Goal: Task Accomplishment & Management: Manage account settings

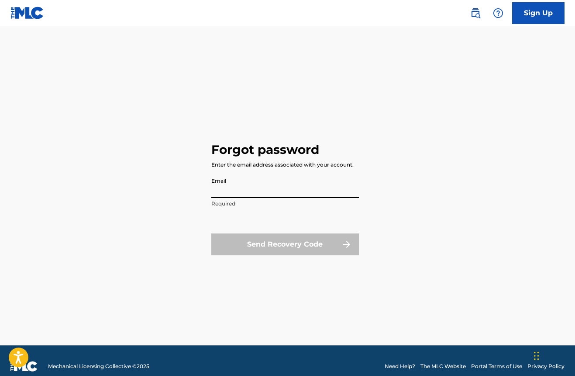
type input "[EMAIL_ADDRESS][DOMAIN_NAME]"
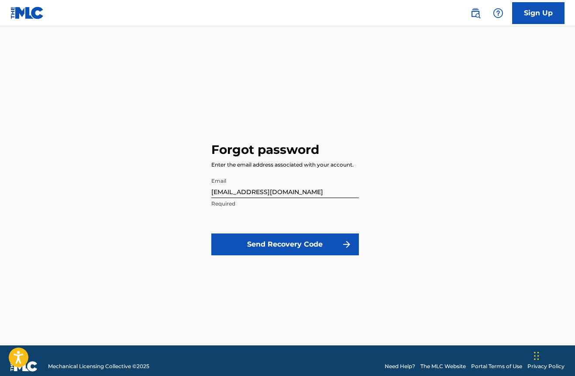
click at [271, 243] on button "Send Recovery Code" at bounding box center [285, 244] width 148 height 22
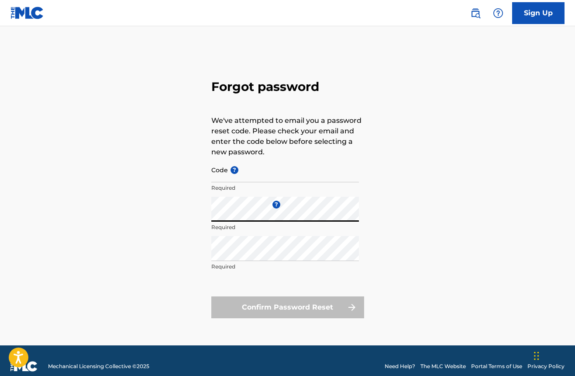
click at [259, 178] on input "Code ?" at bounding box center [285, 169] width 148 height 25
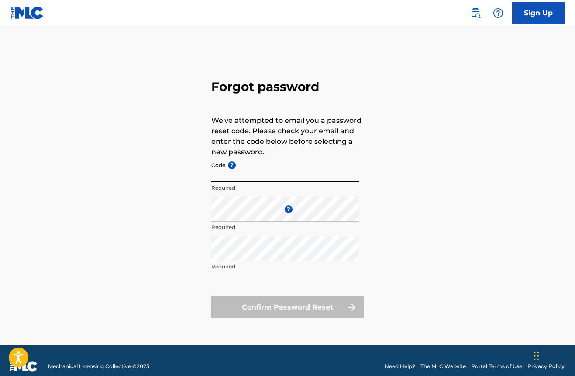
paste input "FP_3414b6520165b209dded04a9cb84"
type input "FP_3414b6520165b209dded04a9cb84"
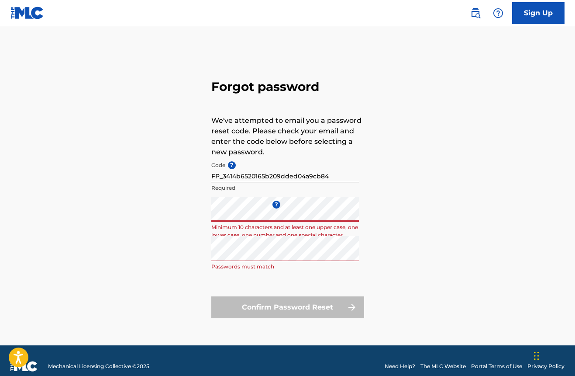
click at [145, 211] on div "Forgot password We've attempted to email you a password reset code. Please chec…" at bounding box center [287, 196] width 575 height 297
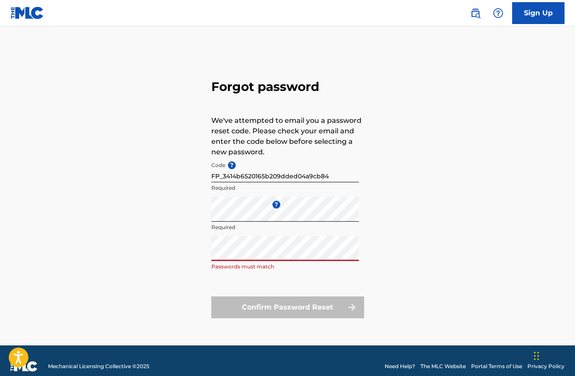
click at [155, 247] on div "Forgot password We've attempted to email you a password reset code. Please chec…" at bounding box center [287, 196] width 575 height 297
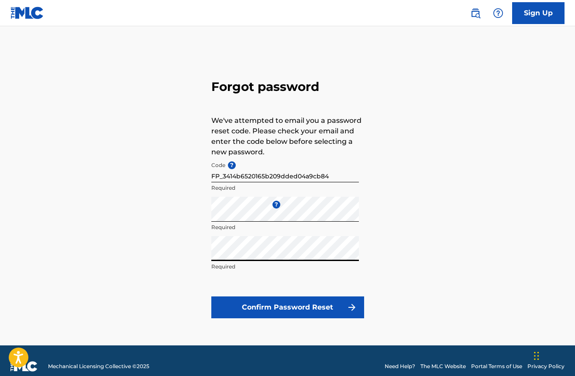
click at [252, 307] on button "Confirm Password Reset" at bounding box center [287, 307] width 153 height 22
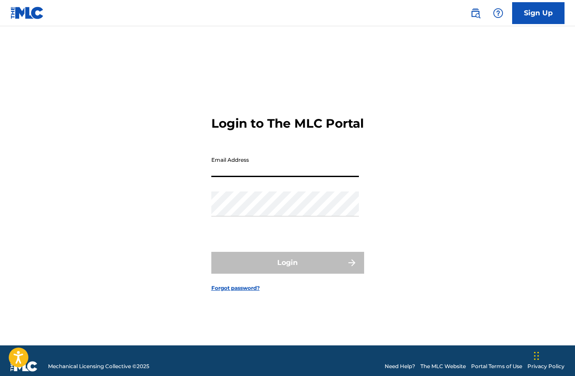
type input "[EMAIL_ADDRESS][DOMAIN_NAME]"
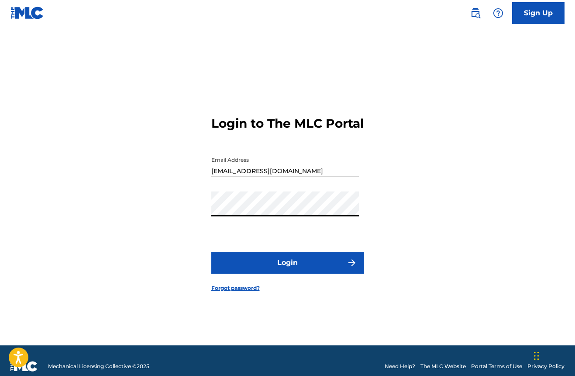
click at [270, 273] on button "Login" at bounding box center [287, 263] width 153 height 22
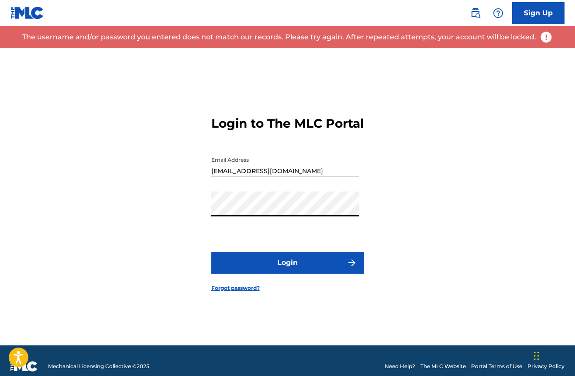
click at [192, 217] on div "Login to The MLC Portal Email Address [EMAIL_ADDRESS][DOMAIN_NAME] Password Log…" at bounding box center [287, 196] width 575 height 297
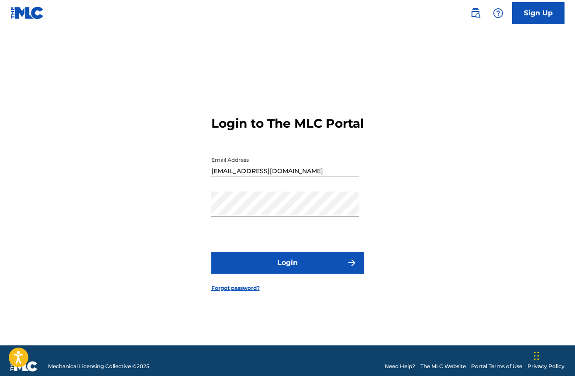
click at [247, 261] on button "Login" at bounding box center [287, 263] width 153 height 22
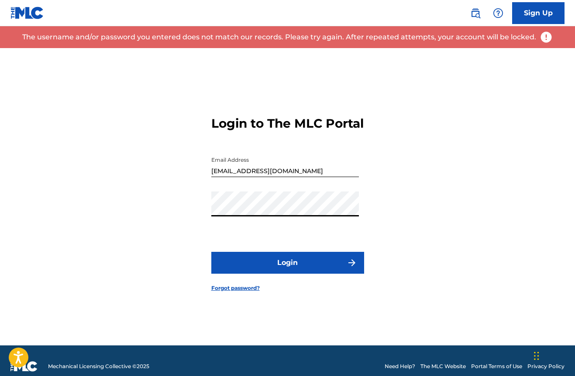
click at [161, 208] on div "Login to The MLC Portal Email Address [EMAIL_ADDRESS][DOMAIN_NAME] Password Log…" at bounding box center [287, 196] width 575 height 297
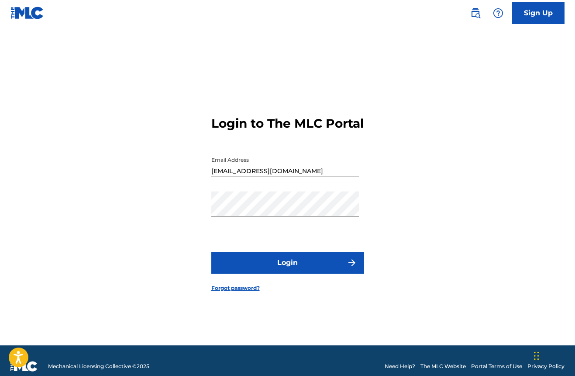
click at [272, 273] on button "Login" at bounding box center [287, 263] width 153 height 22
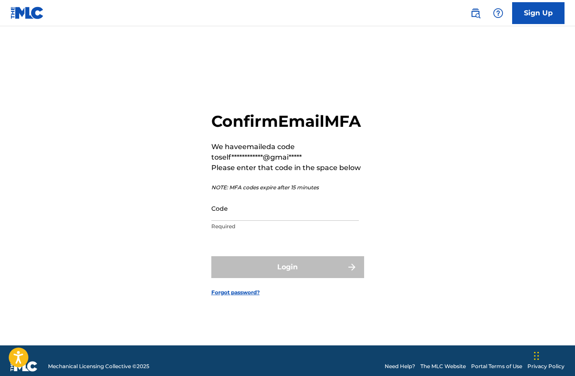
click at [245, 221] on input "Code" at bounding box center [285, 208] width 148 height 25
click at [264, 221] on input "Code" at bounding box center [285, 208] width 148 height 25
paste input "253382"
click at [214, 221] on input "253382" at bounding box center [285, 208] width 148 height 25
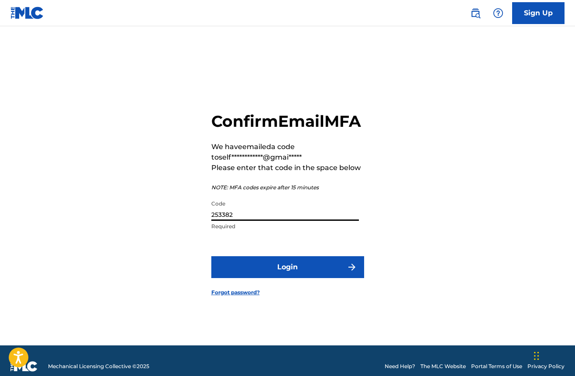
type input "253382"
click at [261, 272] on button "Login" at bounding box center [287, 267] width 153 height 22
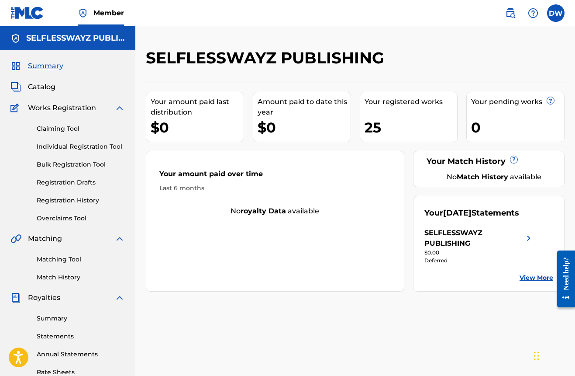
click at [48, 129] on link "Claiming Tool" at bounding box center [81, 128] width 88 height 9
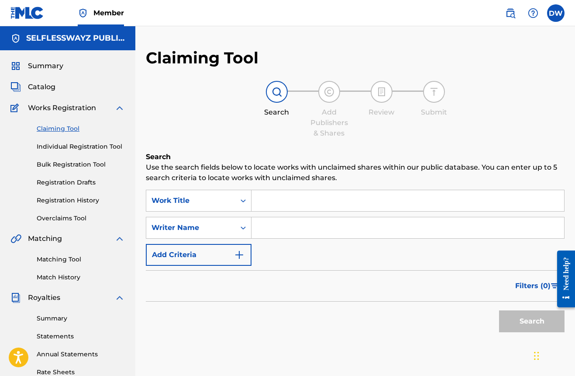
click at [286, 203] on input "Search Form" at bounding box center [408, 200] width 313 height 21
type input "a"
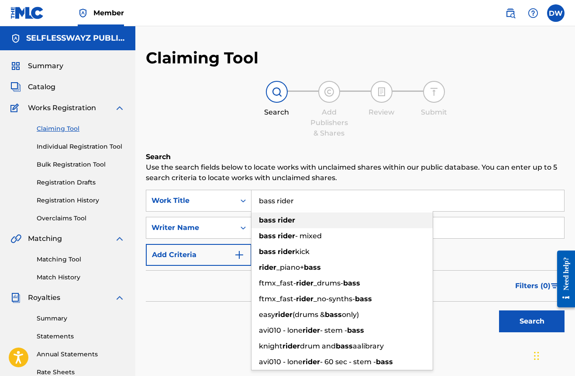
type input "bass rider"
click at [287, 221] on strong "rider" at bounding box center [286, 220] width 17 height 8
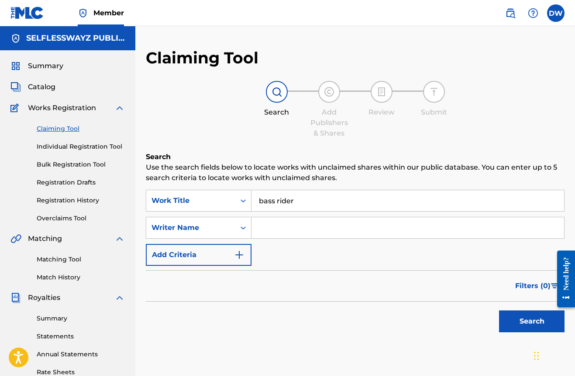
click at [259, 229] on input "Search Form" at bounding box center [408, 227] width 313 height 21
type input "[PERSON_NAME]"
drag, startPoint x: 258, startPoint y: 229, endPoint x: 241, endPoint y: 228, distance: 17.5
click at [241, 228] on icon "Search Form" at bounding box center [243, 227] width 9 height 9
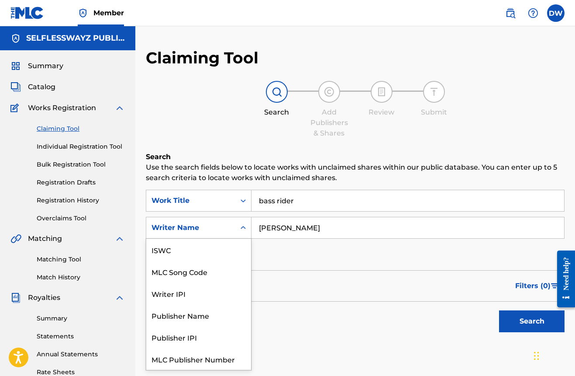
scroll to position [22, 0]
click at [202, 360] on div "Writer Name" at bounding box center [198, 359] width 105 height 22
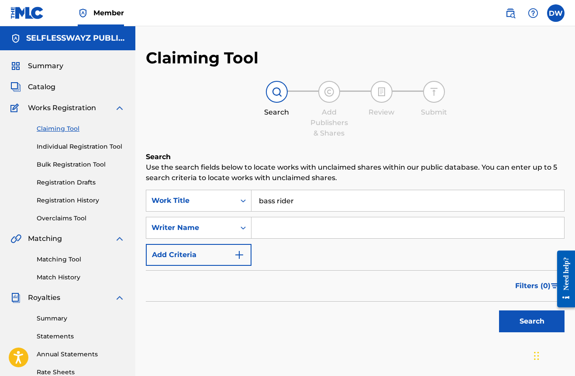
click at [294, 231] on input "Search Form" at bounding box center [408, 227] width 313 height 21
type input "[PERSON_NAME]"
click at [533, 317] on button "Search" at bounding box center [532, 321] width 66 height 22
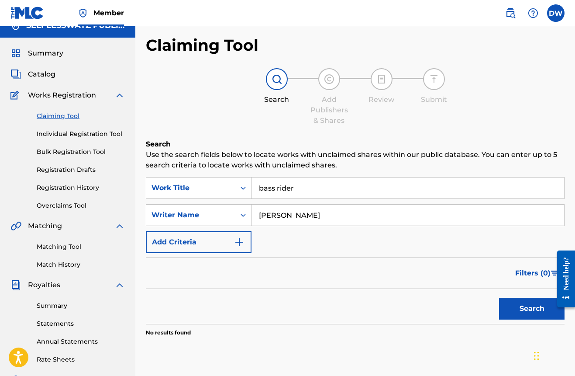
scroll to position [17, 0]
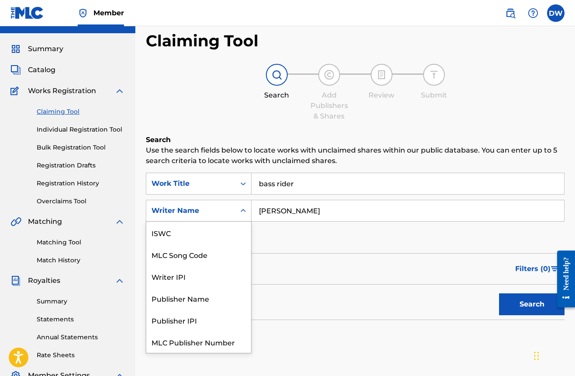
click at [245, 209] on icon "Search Form" at bounding box center [243, 210] width 9 height 9
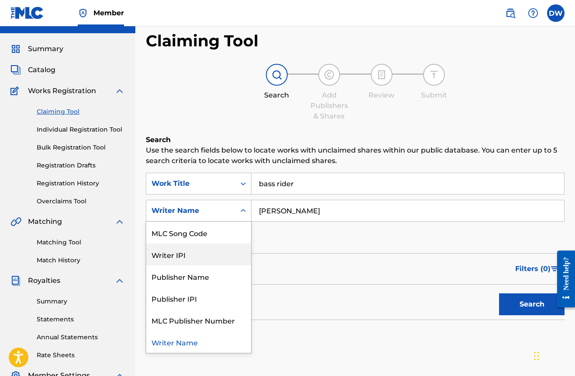
click at [209, 261] on div "Writer IPI" at bounding box center [198, 254] width 105 height 22
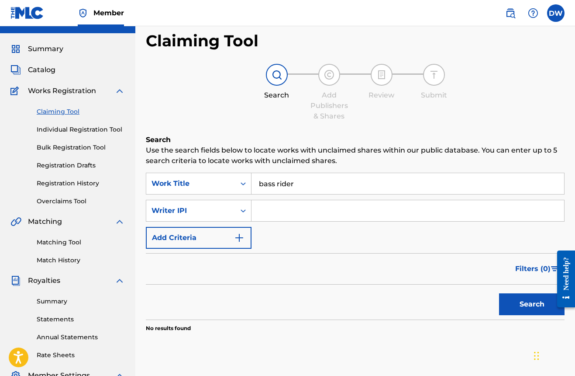
click at [272, 216] on input "Search Form" at bounding box center [408, 210] width 313 height 21
paste input "01158790717"
type input "01158790717"
click at [531, 310] on button "Search" at bounding box center [532, 304] width 66 height 22
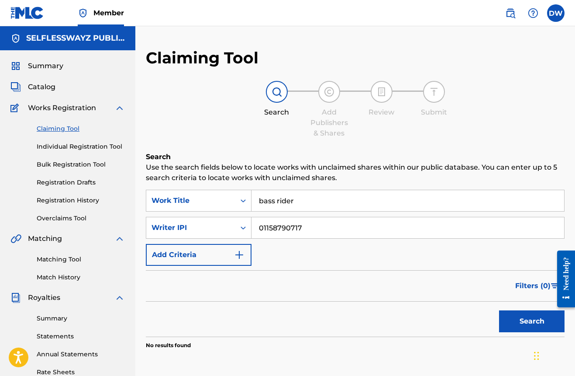
scroll to position [0, 0]
click at [47, 86] on span "Catalog" at bounding box center [42, 87] width 28 height 10
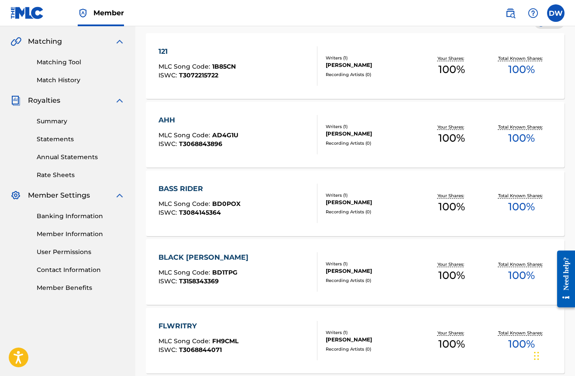
scroll to position [200, 0]
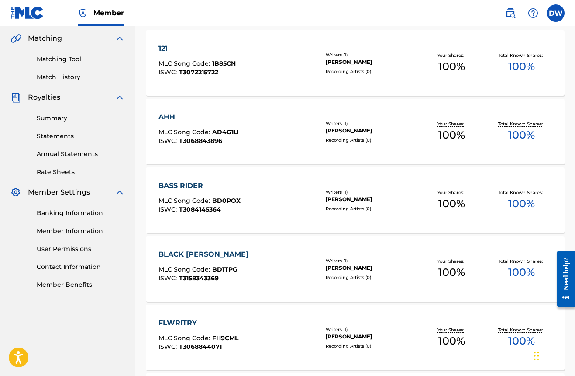
click at [245, 193] on div "BASS RIDER MLC Song Code : BD0POX ISWC : T3084145364" at bounding box center [238, 199] width 159 height 39
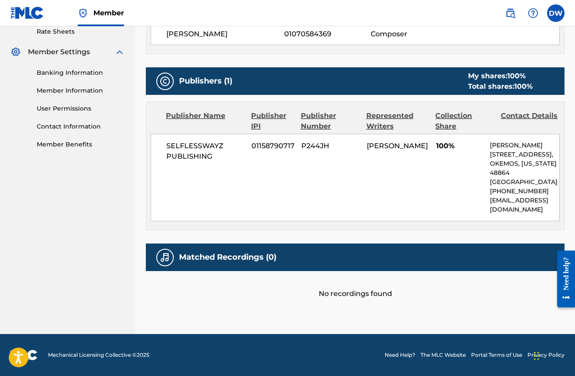
scroll to position [349, 0]
click at [161, 254] on img at bounding box center [165, 257] width 10 height 10
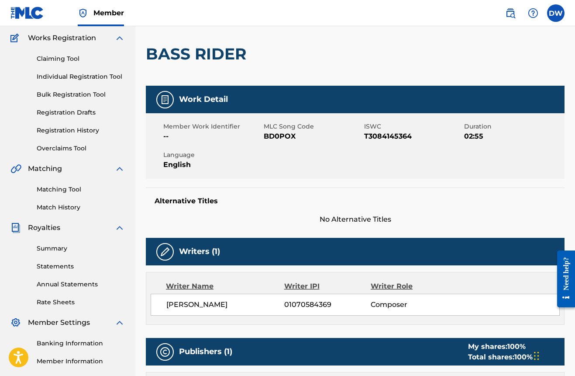
scroll to position [68, 0]
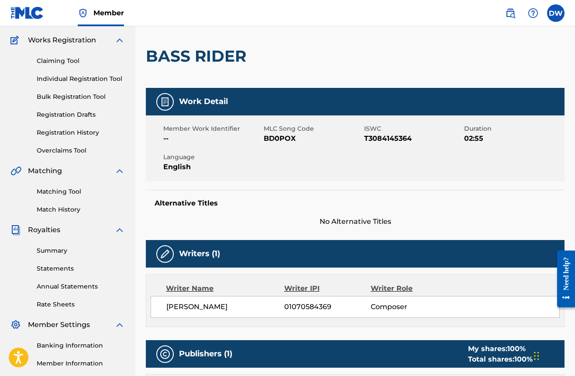
click at [59, 190] on link "Matching Tool" at bounding box center [81, 191] width 88 height 9
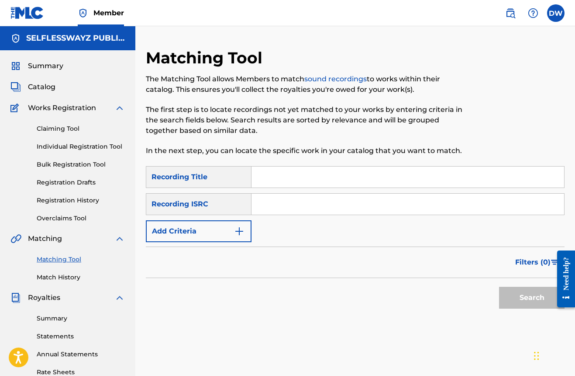
click at [295, 178] on input "Search Form" at bounding box center [408, 176] width 313 height 21
click at [294, 173] on input "Search Form" at bounding box center [408, 176] width 313 height 21
type input "Bass Rider"
click at [294, 209] on input "Search Form" at bounding box center [408, 203] width 313 height 21
paste input "QZ-U9N-22-00013"
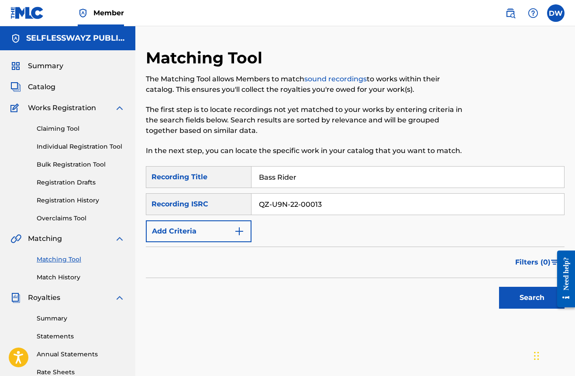
click at [303, 203] on input "QZ-U9N-22-00013" at bounding box center [408, 203] width 313 height 21
click at [291, 203] on input "QZ-U9N-2200013" at bounding box center [408, 203] width 313 height 21
click at [272, 203] on input "QZ-U9N2200013" at bounding box center [408, 203] width 313 height 21
type input "QZU9N2200013"
click at [520, 297] on button "Search" at bounding box center [532, 297] width 66 height 22
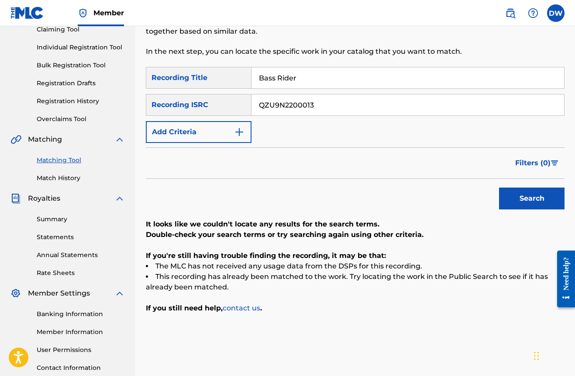
scroll to position [84, 0]
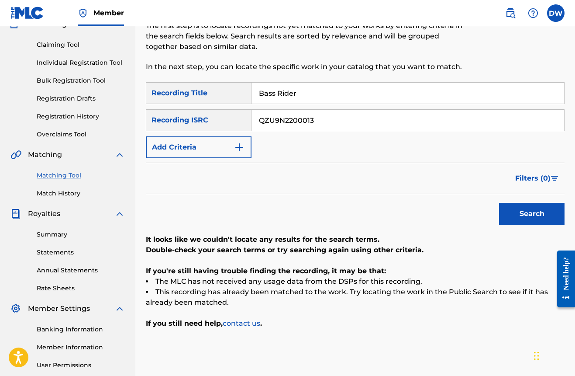
click at [240, 149] on img "Search Form" at bounding box center [239, 147] width 10 height 10
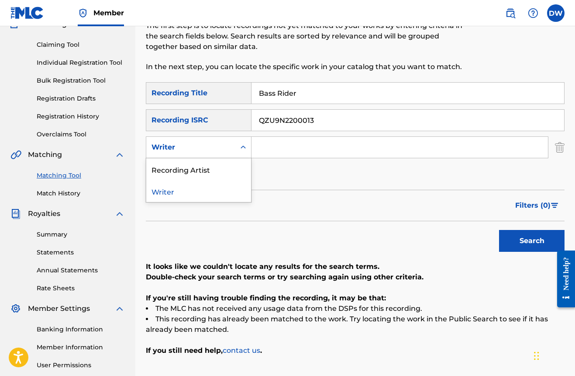
click at [247, 148] on icon "Search Form" at bounding box center [243, 147] width 9 height 9
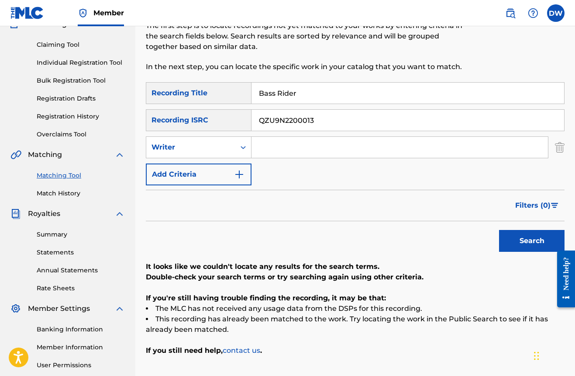
click at [247, 148] on icon "Search Form" at bounding box center [243, 147] width 9 height 9
click at [268, 144] on input "Search Form" at bounding box center [400, 147] width 297 height 21
type input "[PERSON_NAME]"
click at [532, 241] on button "Search" at bounding box center [532, 241] width 66 height 22
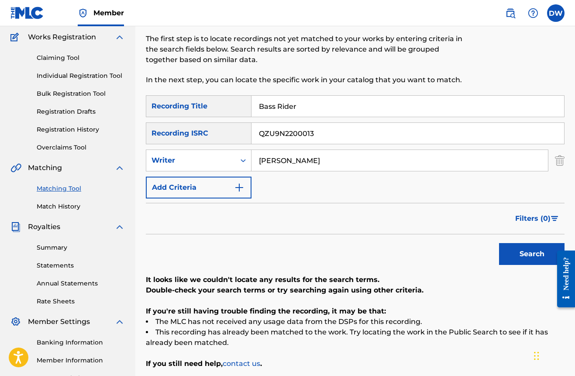
scroll to position [66, 0]
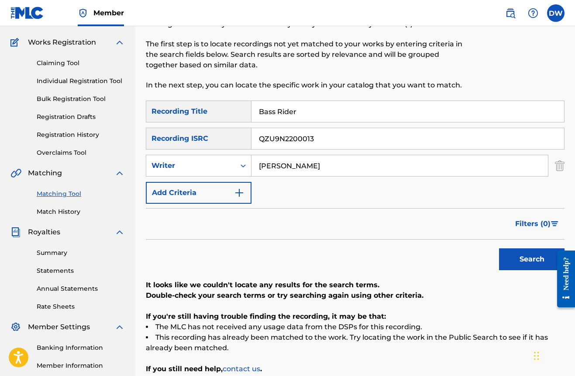
click at [65, 65] on link "Claiming Tool" at bounding box center [81, 63] width 88 height 9
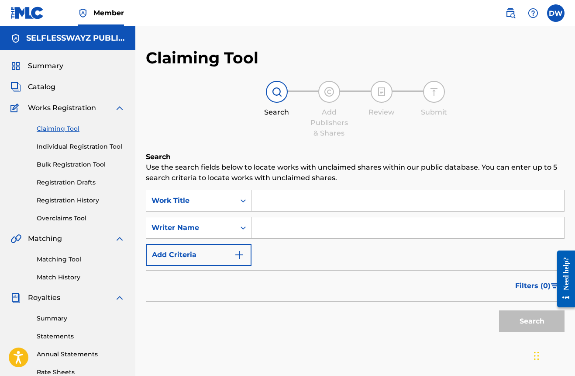
click at [272, 199] on input "Search Form" at bounding box center [408, 200] width 313 height 21
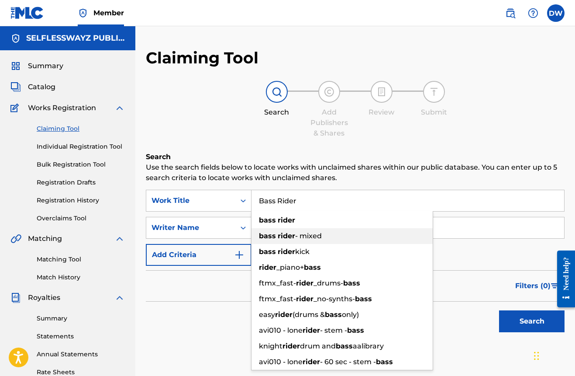
click at [283, 236] on strong "rider" at bounding box center [286, 235] width 17 height 8
type input "bass rider - mixed"
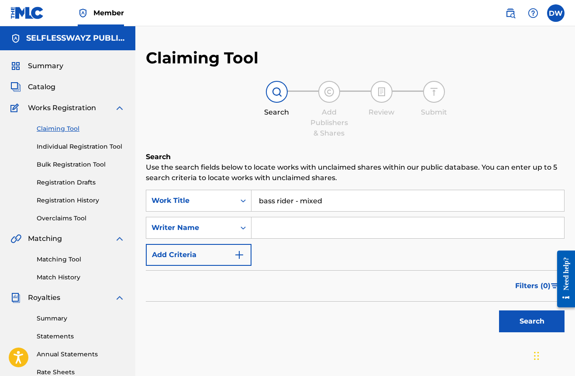
click at [283, 236] on input "Search Form" at bounding box center [408, 227] width 313 height 21
type input "[PERSON_NAME]"
click at [511, 317] on button "Search" at bounding box center [532, 321] width 66 height 22
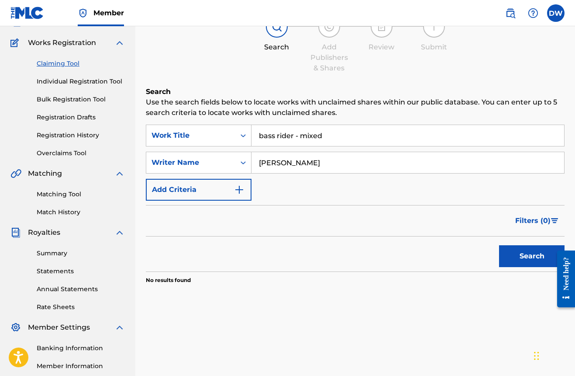
scroll to position [64, 0]
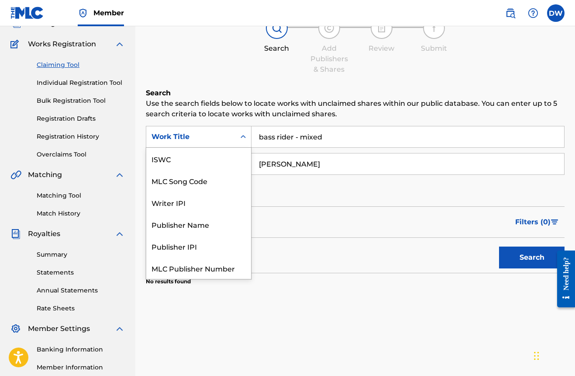
click at [244, 137] on icon "Search Form" at bounding box center [243, 136] width 5 height 3
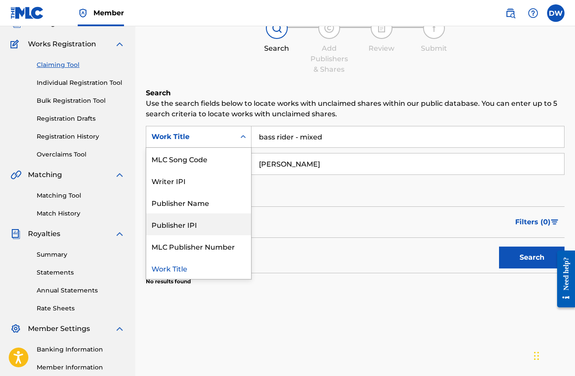
click at [201, 224] on div "Publisher IPI" at bounding box center [198, 224] width 105 height 22
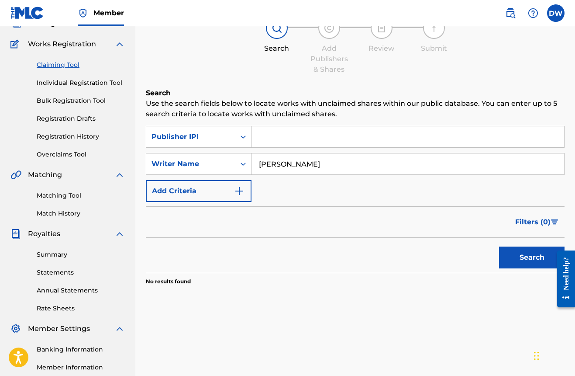
click at [286, 143] on input "Search Form" at bounding box center [408, 136] width 313 height 21
paste input "QZ-U9N-22-00013"
click at [168, 2] on nav "Member DW DW [PERSON_NAME] [EMAIL_ADDRESS][DOMAIN_NAME] Notification Preference…" at bounding box center [287, 13] width 575 height 26
drag, startPoint x: 334, startPoint y: 134, endPoint x: 251, endPoint y: 136, distance: 82.6
click at [251, 136] on div "SearchWithCriteriae2516035-ec3f-40d2-bb35-945ff7c65ab3 Publisher IPI QZ-U9N-22-…" at bounding box center [355, 137] width 419 height 22
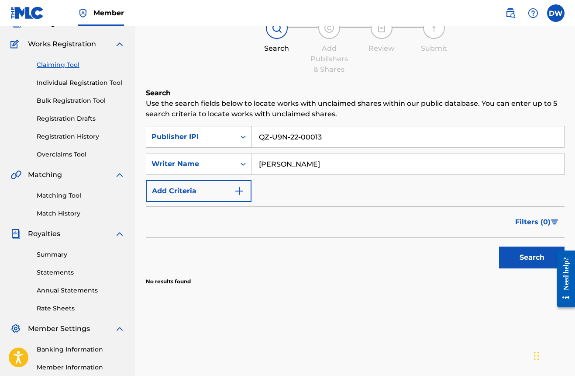
paste input "01158790717"
type input "01158790717"
click at [532, 257] on button "Search" at bounding box center [532, 257] width 66 height 22
click at [246, 162] on icon "Search Form" at bounding box center [243, 163] width 9 height 9
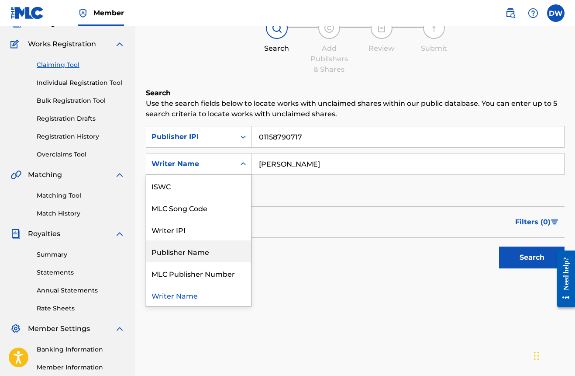
click at [210, 249] on div "Publisher Name" at bounding box center [198, 251] width 105 height 22
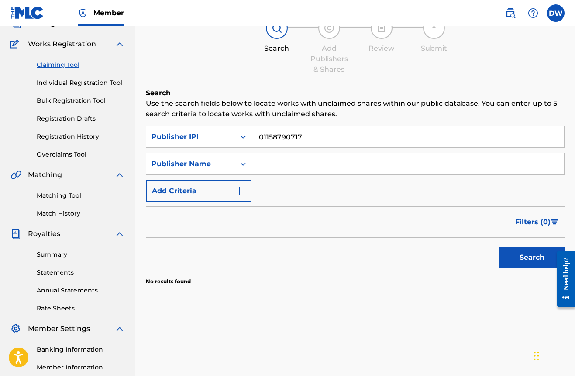
click at [278, 165] on input "Search Form" at bounding box center [408, 163] width 313 height 21
type input "Selflesswayz"
click at [532, 257] on button "Search" at bounding box center [532, 257] width 66 height 22
drag, startPoint x: 312, startPoint y: 162, endPoint x: 248, endPoint y: 162, distance: 64.2
click at [248, 162] on div "SearchWithCriteriacdc06f11-5233-40cc-8a61-b77d4f1af1d6 Publisher Name Selflessw…" at bounding box center [355, 164] width 419 height 22
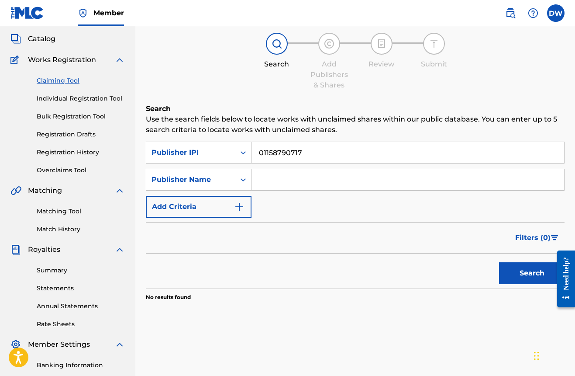
scroll to position [31, 0]
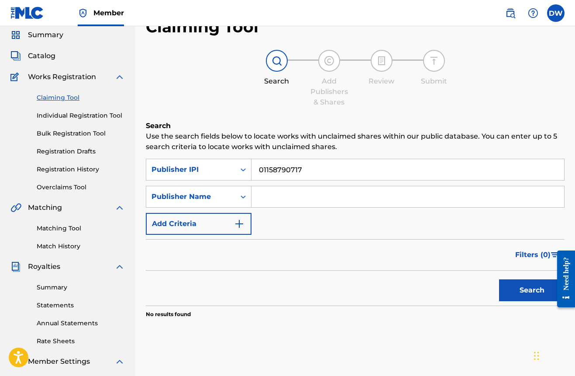
click at [48, 57] on span "Catalog" at bounding box center [42, 56] width 28 height 10
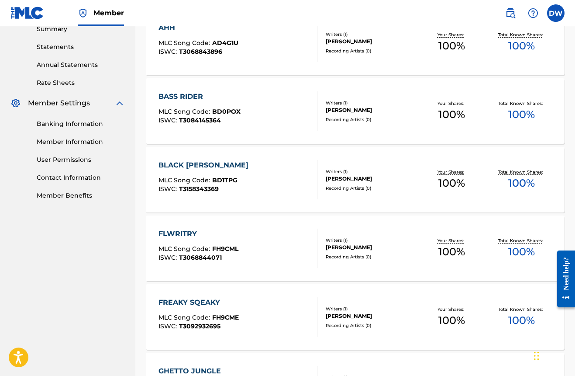
scroll to position [291, 0]
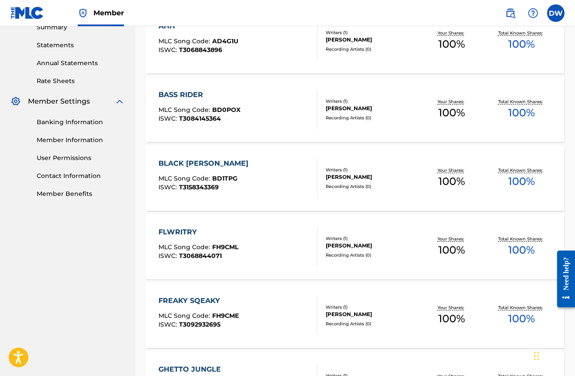
click at [378, 118] on div "Recording Artists ( 0 )" at bounding box center [371, 117] width 91 height 7
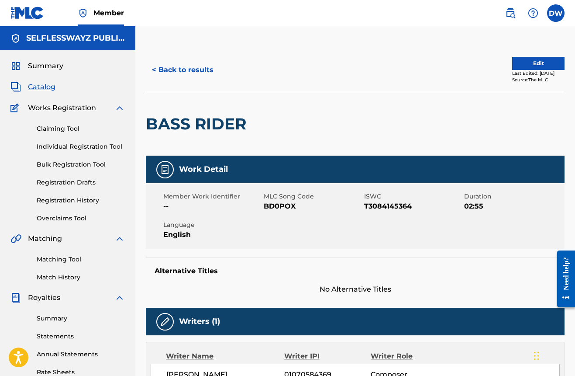
click at [190, 231] on span "English" at bounding box center [212, 234] width 98 height 10
click at [273, 201] on span "BD0POX" at bounding box center [313, 206] width 98 height 10
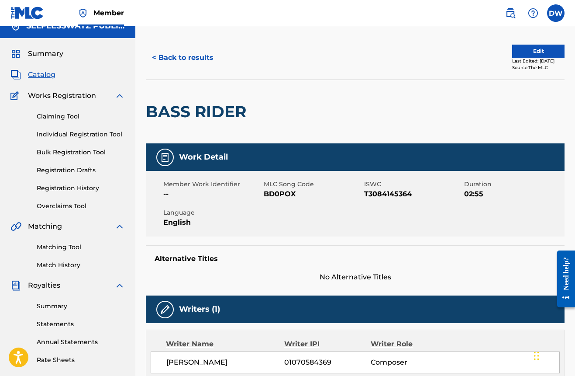
scroll to position [27, 0]
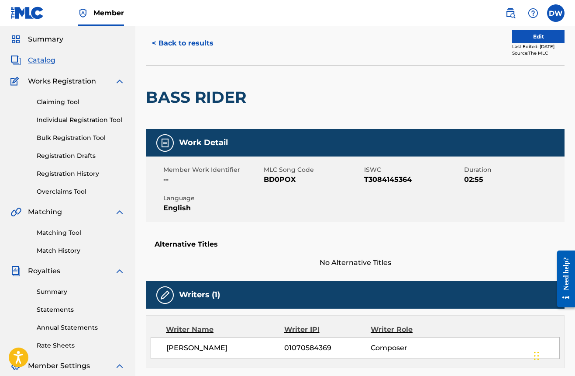
click at [512, 39] on button "Edit" at bounding box center [538, 36] width 52 height 13
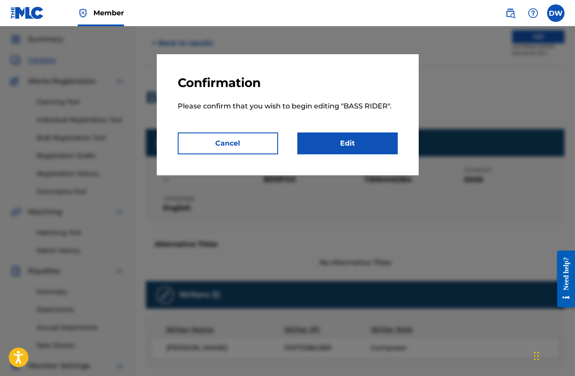
click at [357, 143] on link "Edit" at bounding box center [347, 143] width 100 height 22
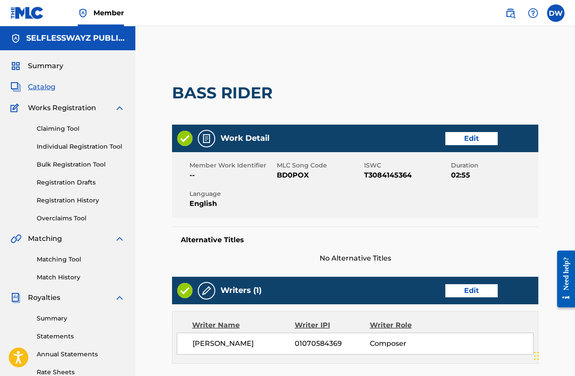
click at [457, 136] on link "Edit" at bounding box center [471, 138] width 52 height 13
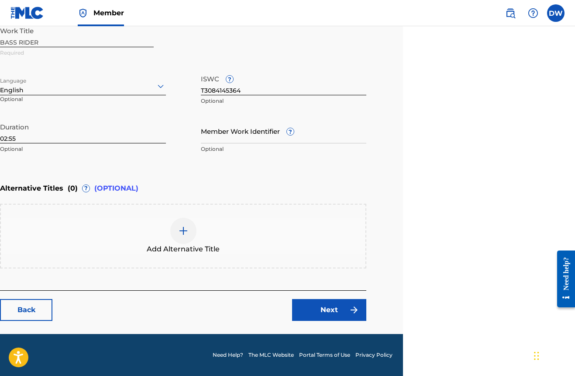
scroll to position [204, 175]
click at [184, 160] on div "Enter Work Details Enter work details for ‘ BASS RIDER ’ below. Work Title BASS…" at bounding box center [183, 72] width 366 height 211
click at [200, 61] on div "Work Title BASS RIDER Required" at bounding box center [183, 41] width 366 height 39
click at [322, 304] on link "Next" at bounding box center [329, 310] width 74 height 22
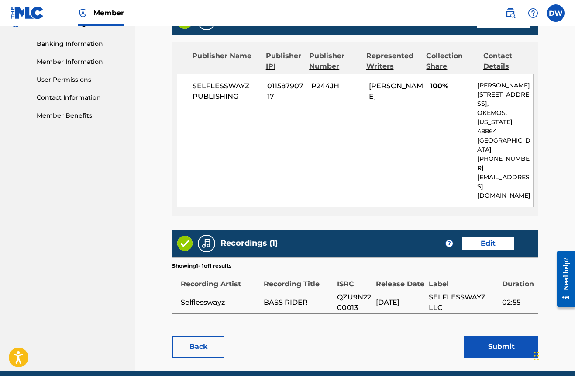
scroll to position [369, 0]
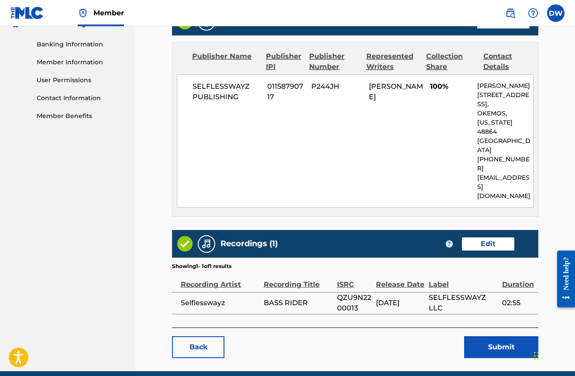
click at [483, 237] on link "Edit" at bounding box center [488, 243] width 52 height 13
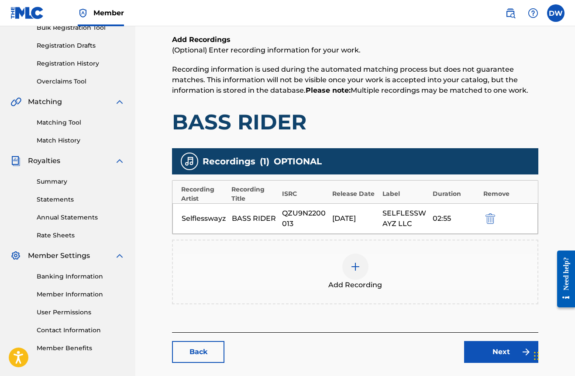
scroll to position [156, 0]
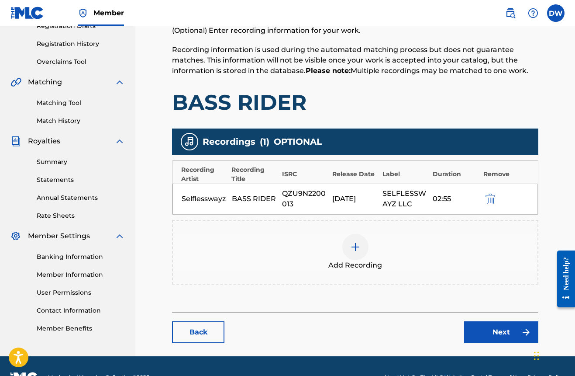
click at [356, 249] on img at bounding box center [355, 246] width 10 height 10
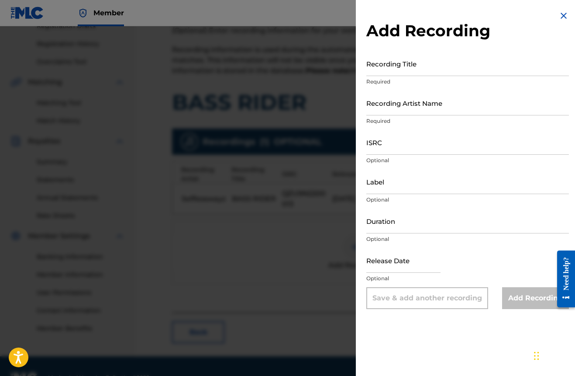
click at [402, 72] on input "Recording Title" at bounding box center [467, 63] width 203 height 25
type input "Bass Rider"
click at [415, 103] on input "Recording Artist Name" at bounding box center [467, 102] width 203 height 25
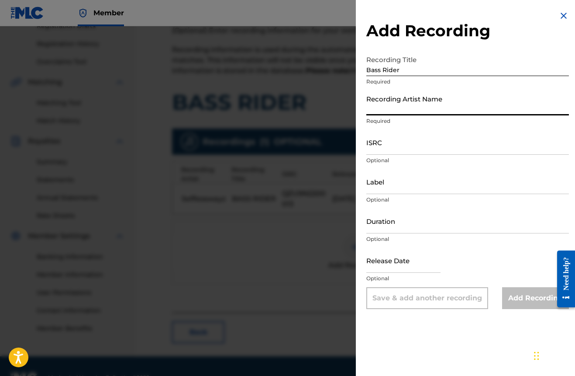
click at [415, 103] on input "Recording Artist Name" at bounding box center [467, 102] width 203 height 25
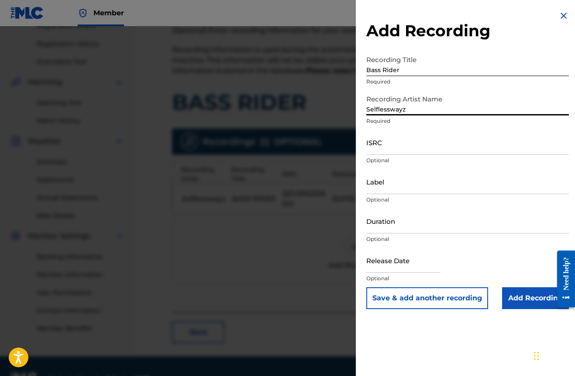
type input "Selflesswayz"
click at [434, 155] on div "ISRC Optional" at bounding box center [467, 149] width 203 height 39
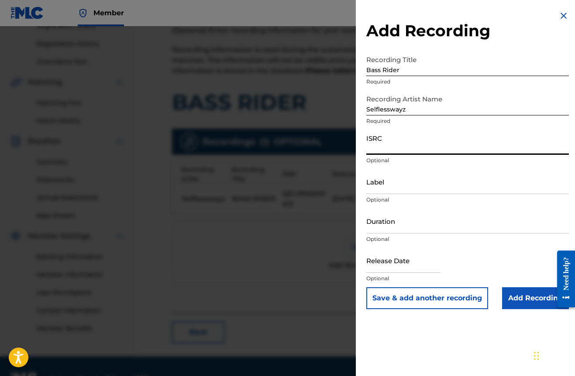
click at [390, 145] on input "ISRC" at bounding box center [467, 142] width 203 height 25
paste input "QZ-U9N-22-00013"
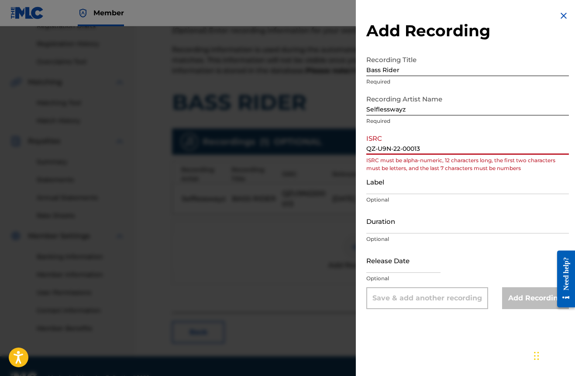
click at [402, 148] on input "QZ-U9N-22-00013" at bounding box center [467, 142] width 203 height 25
click at [395, 149] on input "QZ-U9N-2200013" at bounding box center [467, 142] width 203 height 25
click at [378, 148] on input "QZ-U9N2200013" at bounding box center [467, 142] width 203 height 25
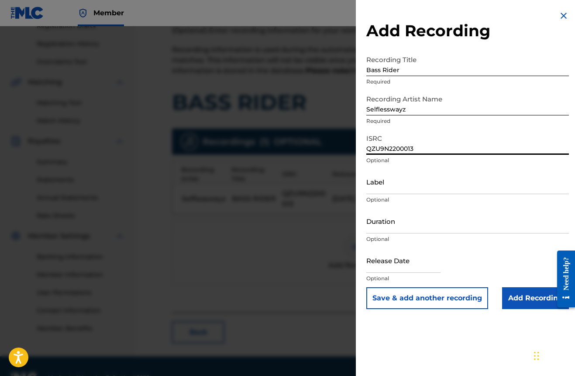
type input "QZU9N2200013"
click at [407, 186] on input "Label" at bounding box center [467, 181] width 203 height 25
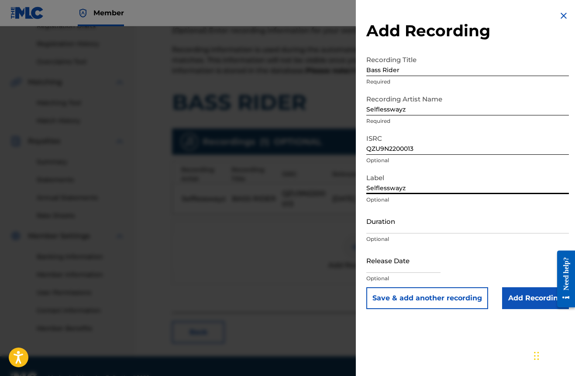
type input "Selflesswayz"
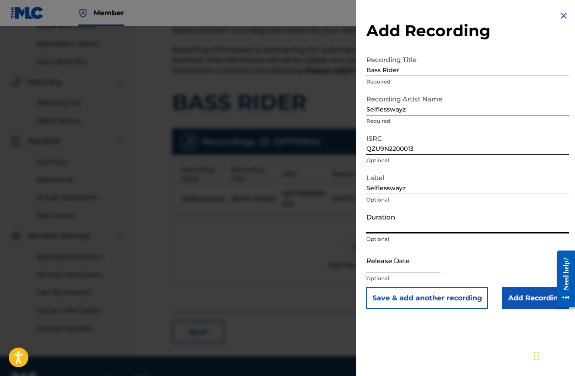
click at [421, 223] on input "Duration" at bounding box center [467, 220] width 203 height 25
click at [255, 235] on div at bounding box center [287, 214] width 575 height 376
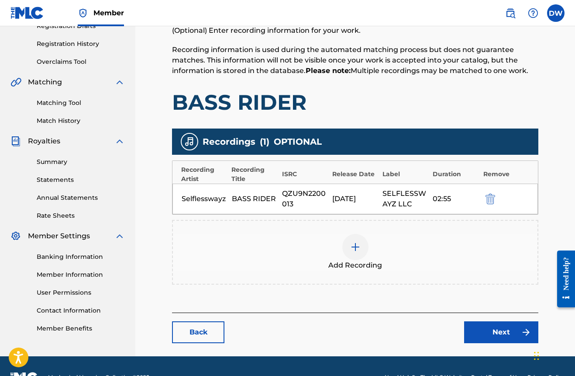
click at [363, 246] on div at bounding box center [355, 247] width 26 height 26
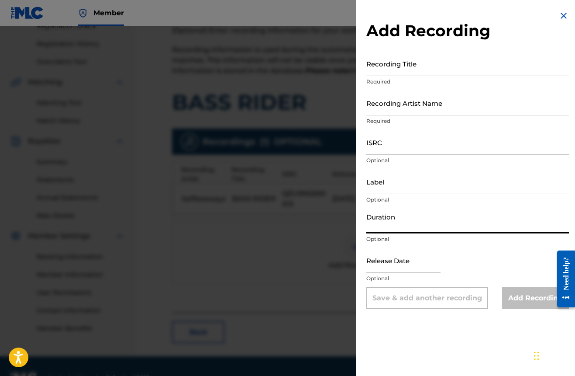
click at [390, 230] on input "Duration" at bounding box center [467, 220] width 203 height 25
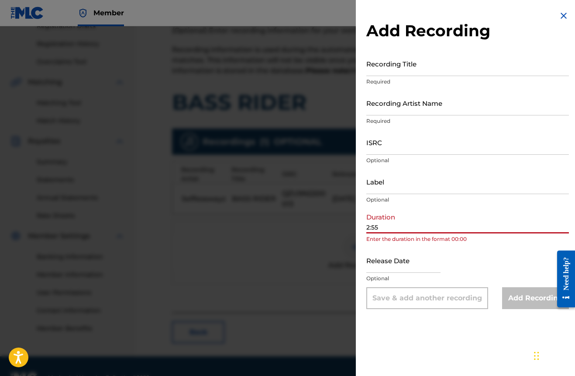
click at [367, 227] on input "2:55" at bounding box center [467, 220] width 203 height 25
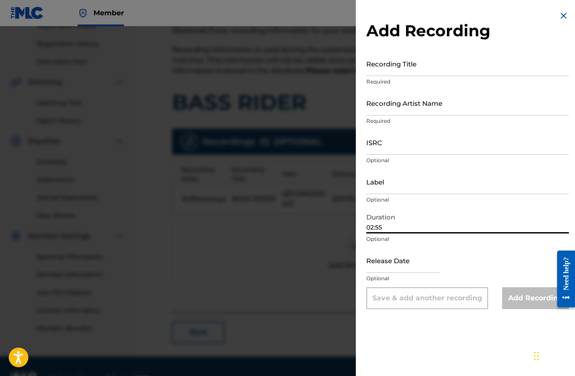
type input "02:55"
click at [388, 268] on input "text" at bounding box center [403, 260] width 74 height 25
select select "7"
select select "2025"
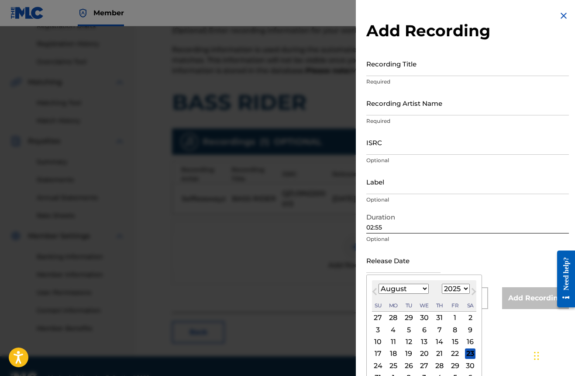
select select "3"
click at [450, 355] on div "25" at bounding box center [455, 353] width 10 height 10
type input "[DATE]"
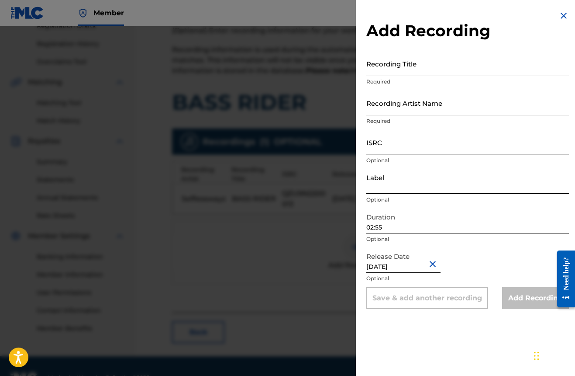
click at [396, 190] on input "Label" at bounding box center [467, 181] width 203 height 25
type input "Selflesswayz LLC"
click at [403, 149] on input "ISRC" at bounding box center [467, 142] width 203 height 25
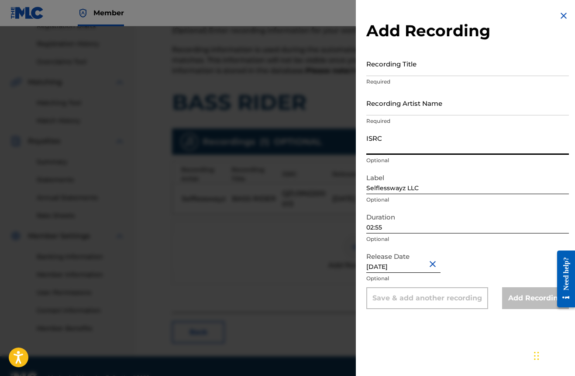
click at [414, 148] on input "ISRC" at bounding box center [467, 142] width 203 height 25
paste input "QZ-U9N-22-00013"
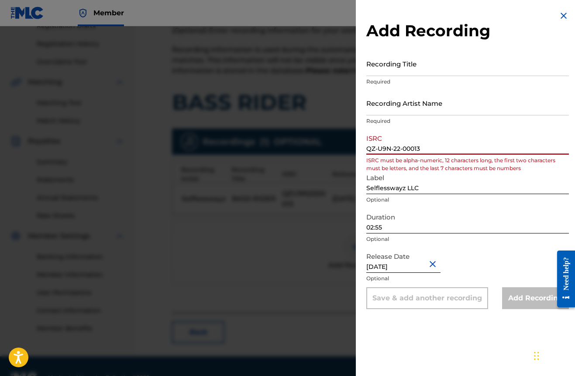
click at [402, 148] on input "QZ-U9N-22-00013" at bounding box center [467, 142] width 203 height 25
click at [395, 149] on input "QZ-U9N-2200013" at bounding box center [467, 142] width 203 height 25
click at [378, 149] on input "QZ-U9N2200013" at bounding box center [467, 142] width 203 height 25
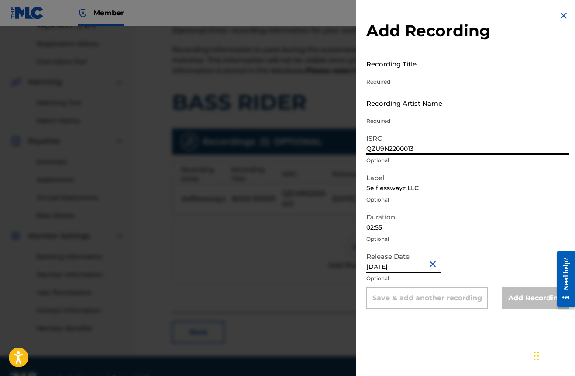
type input "QZU9N2200013"
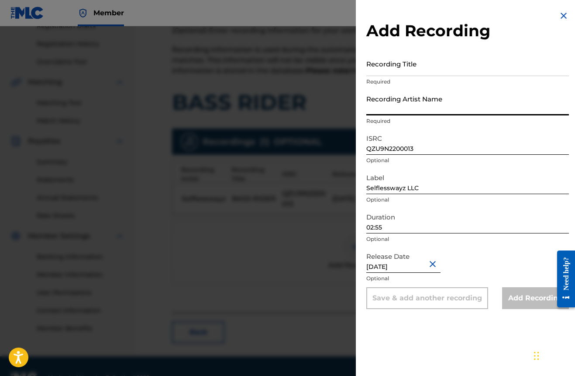
click at [408, 110] on input "Recording Artist Name" at bounding box center [467, 102] width 203 height 25
type input "Selflesswayz"
click at [430, 72] on input "Recording Title" at bounding box center [467, 63] width 203 height 25
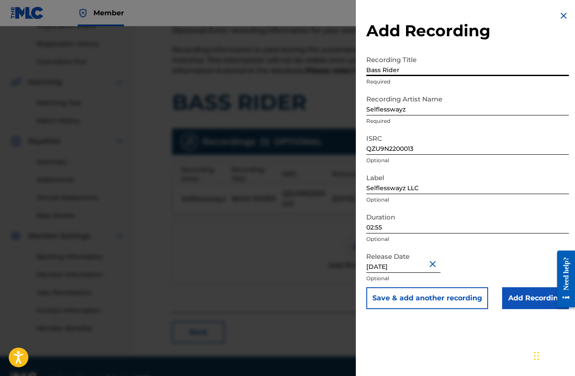
type input "Bass Rider"
click at [542, 295] on input "Add Recording" at bounding box center [535, 298] width 67 height 22
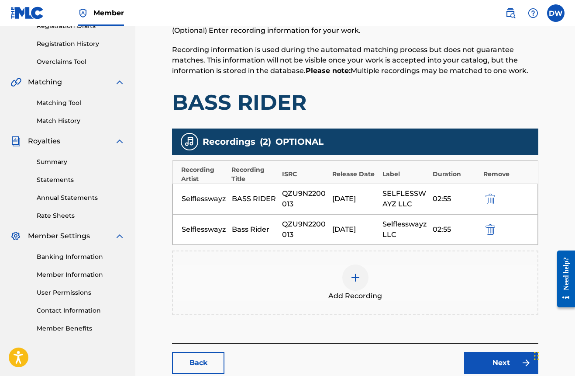
click at [507, 360] on link "Next" at bounding box center [501, 363] width 74 height 22
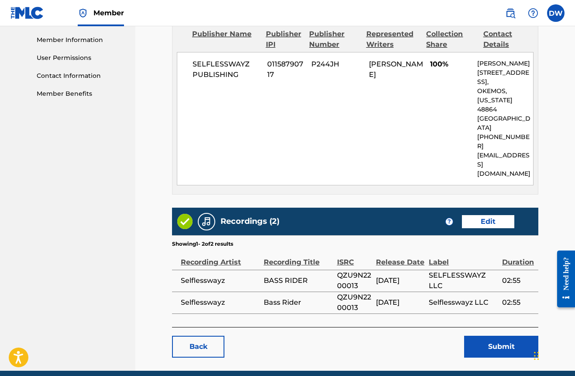
scroll to position [390, 0]
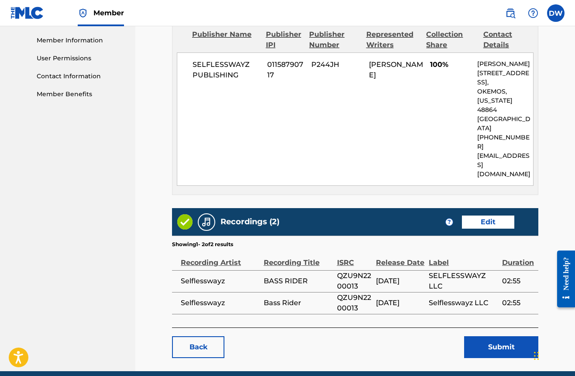
click at [488, 336] on button "Submit" at bounding box center [501, 347] width 74 height 22
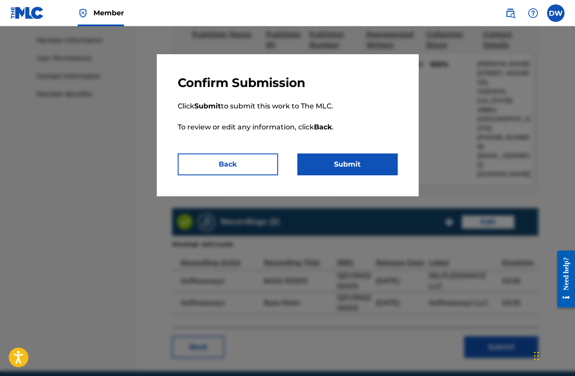
click at [372, 179] on div "Confirm Submission Click Submit to submit this work to The MLC. To review or ed…" at bounding box center [288, 125] width 262 height 142
click at [372, 171] on button "Submit" at bounding box center [347, 164] width 100 height 22
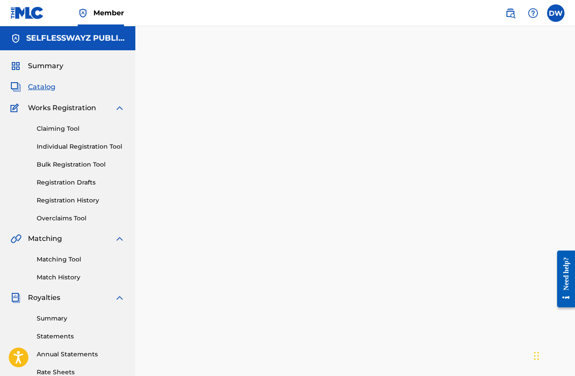
click at [80, 129] on link "Claiming Tool" at bounding box center [81, 128] width 88 height 9
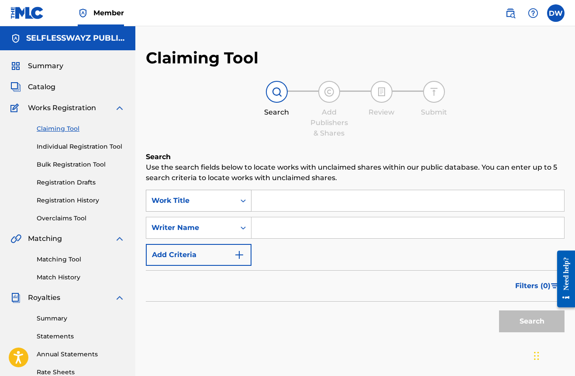
click at [243, 204] on icon "Search Form" at bounding box center [243, 200] width 9 height 9
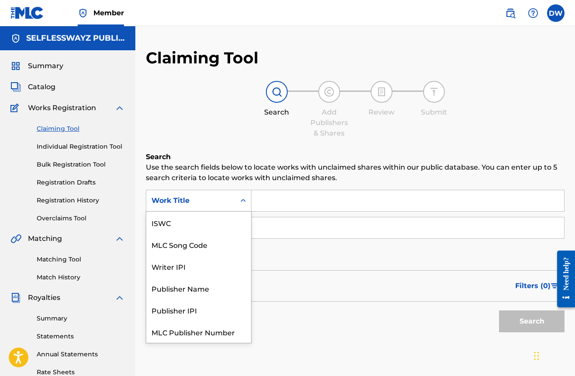
scroll to position [22, 0]
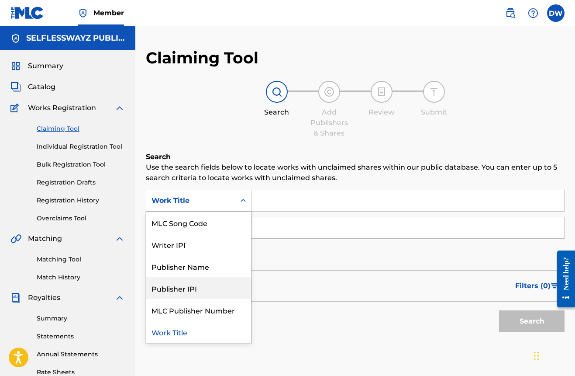
click at [195, 291] on div "Publisher IPI" at bounding box center [198, 288] width 105 height 22
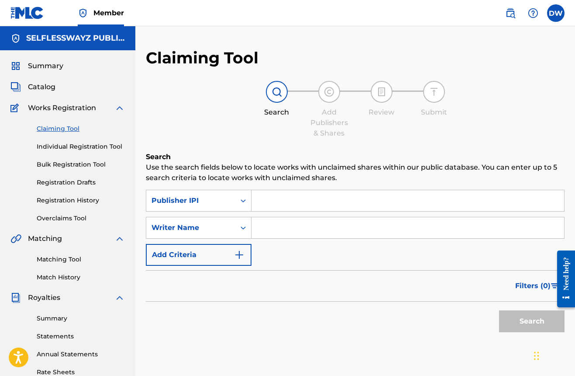
click at [291, 205] on input "Search Form" at bounding box center [408, 200] width 313 height 21
paste input "01158790717"
type input "01158790717"
click at [527, 318] on button "Search" at bounding box center [532, 321] width 66 height 22
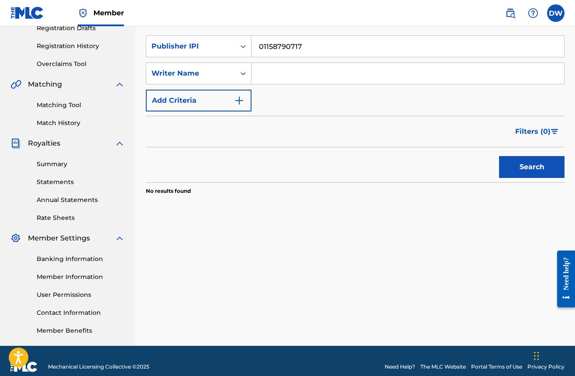
scroll to position [158, 0]
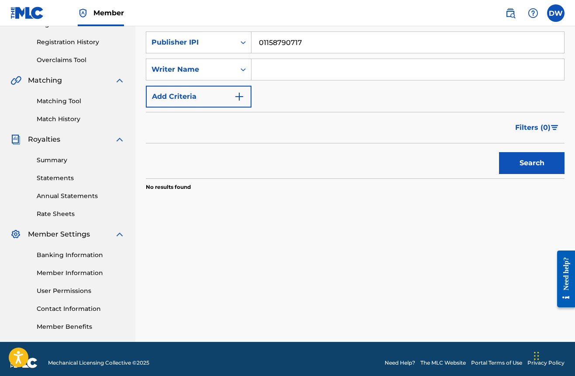
click at [72, 252] on link "Banking Information" at bounding box center [81, 254] width 88 height 9
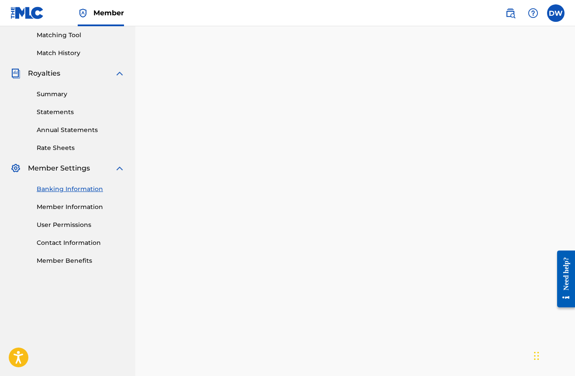
scroll to position [197, 0]
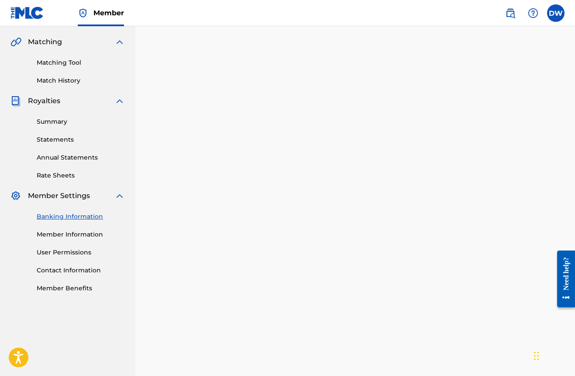
click at [84, 234] on link "Member Information" at bounding box center [81, 234] width 88 height 9
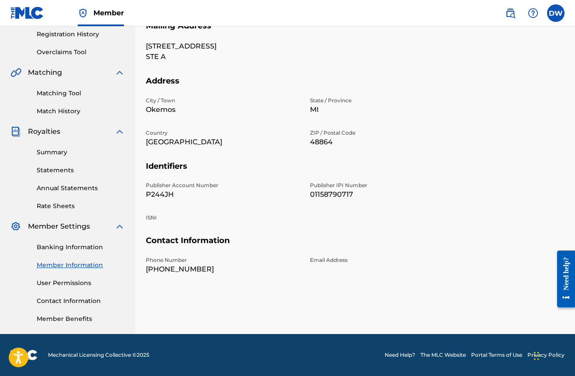
scroll to position [166, 0]
click at [79, 283] on link "User Permissions" at bounding box center [81, 282] width 88 height 9
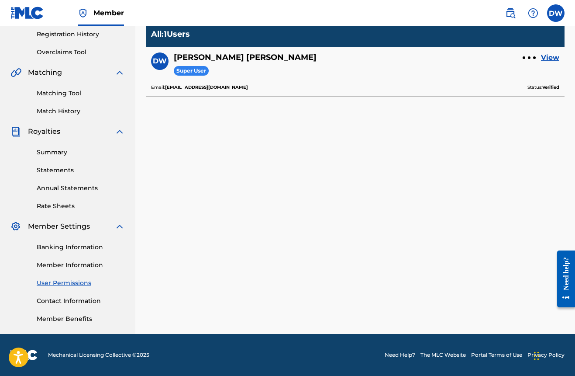
scroll to position [166, 0]
click at [80, 301] on link "Contact Information" at bounding box center [81, 300] width 88 height 9
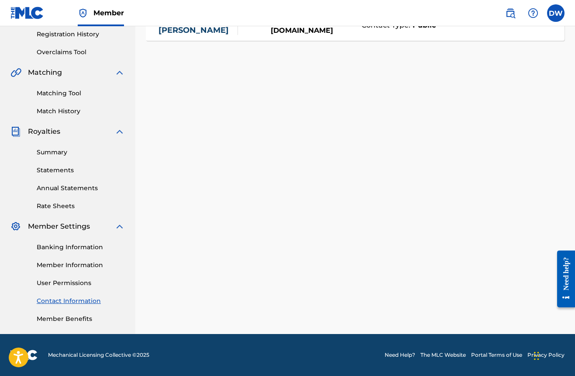
scroll to position [166, 0]
click at [69, 317] on link "Member Benefits" at bounding box center [81, 318] width 88 height 9
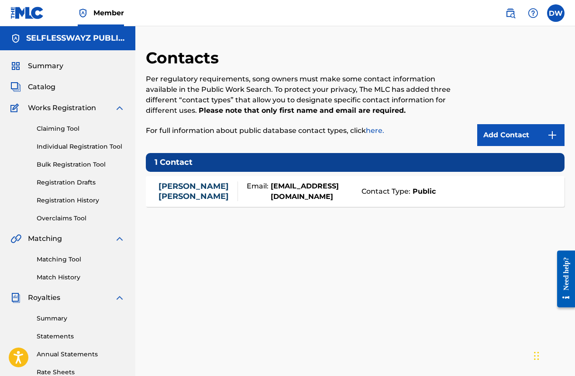
scroll to position [0, 0]
click at [558, 19] on label at bounding box center [555, 12] width 17 height 17
click at [556, 13] on input "DW [PERSON_NAME] [EMAIL_ADDRESS][DOMAIN_NAME] Notification Preferences Profile …" at bounding box center [556, 13] width 0 height 0
click at [407, 38] on div "Contacts Per regulatory requirements, song owners must make some contact inform…" at bounding box center [355, 262] width 440 height 473
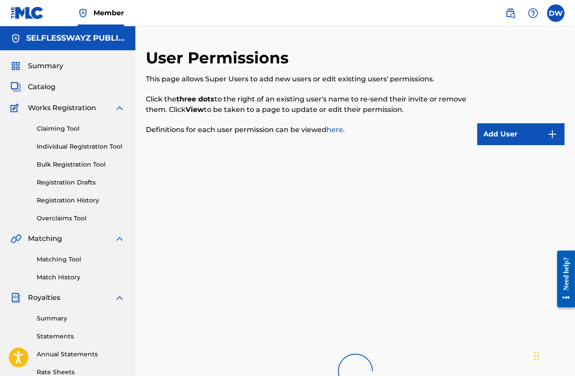
scroll to position [166, 0]
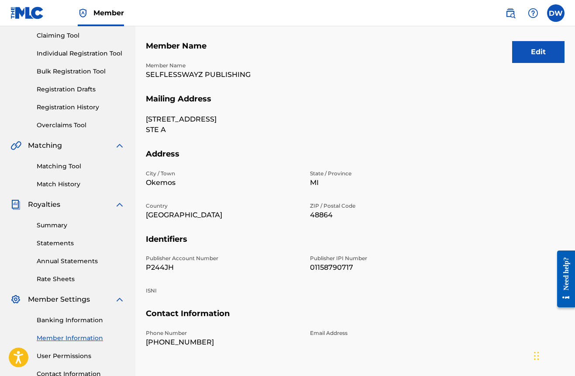
scroll to position [86, 0]
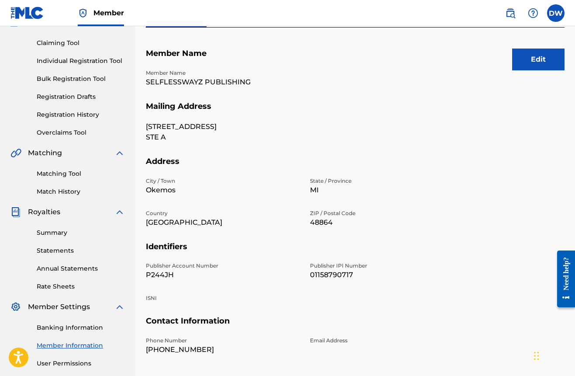
click at [533, 64] on button "Edit" at bounding box center [538, 59] width 52 height 22
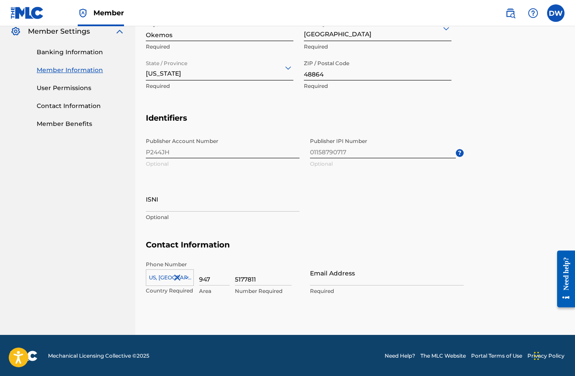
scroll to position [360, 0]
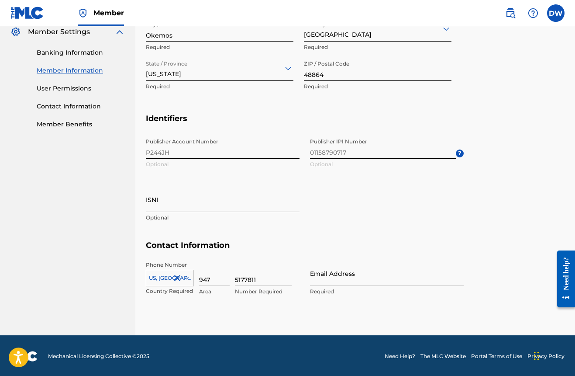
click at [214, 277] on input "947" at bounding box center [214, 273] width 31 height 25
type input "9"
type input "313"
drag, startPoint x: 261, startPoint y: 281, endPoint x: 234, endPoint y: 281, distance: 27.5
type input "7840220"
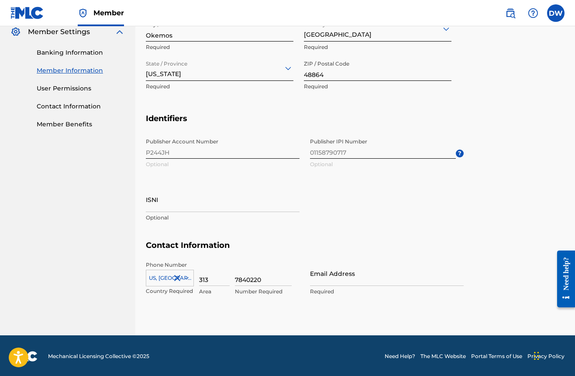
click at [373, 240] on h5 "Contact Information" at bounding box center [355, 250] width 419 height 21
type input "[EMAIL_ADDRESS][DOMAIN_NAME]"
click at [363, 221] on div "Publisher Account Number P244JH Optional Publisher IPI Number 01158790717 Optio…" at bounding box center [305, 187] width 318 height 107
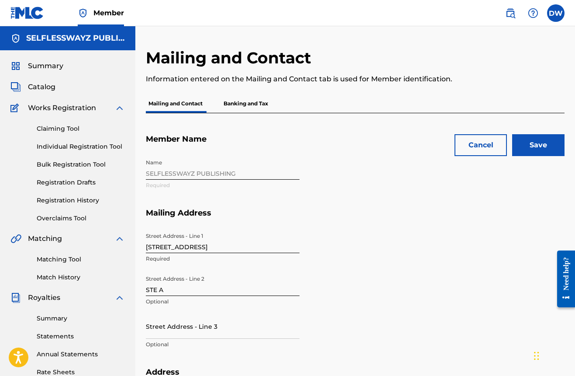
scroll to position [0, 0]
click at [263, 107] on p "Banking and Tax" at bounding box center [246, 103] width 50 height 18
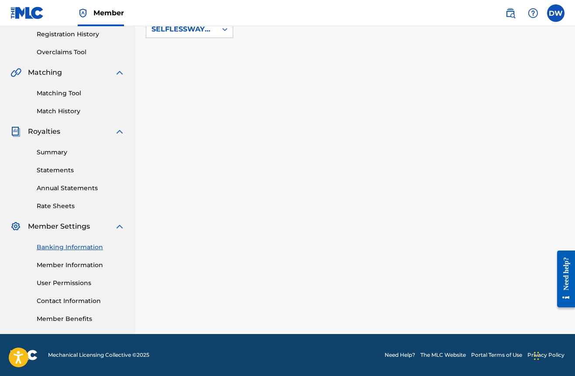
scroll to position [166, 0]
click at [87, 264] on link "Member Information" at bounding box center [81, 264] width 88 height 9
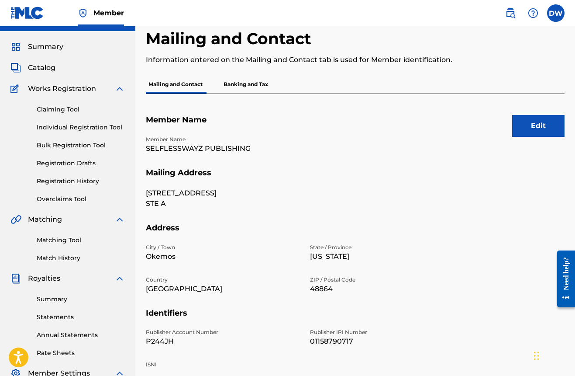
scroll to position [16, 0]
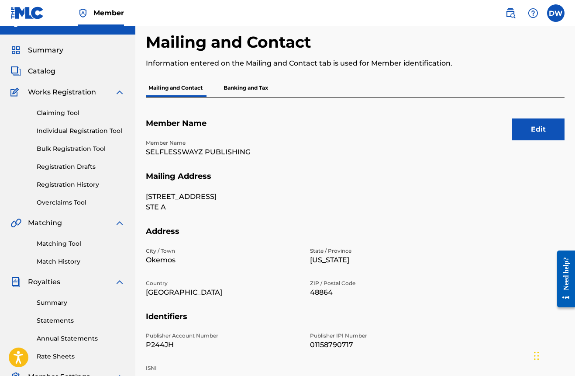
click at [56, 48] on span "Summary" at bounding box center [45, 50] width 35 height 10
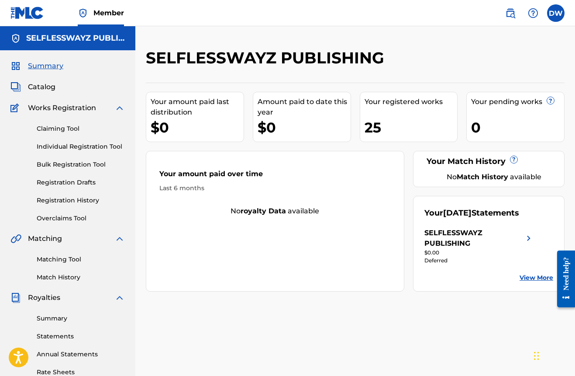
click at [62, 259] on link "Matching Tool" at bounding box center [81, 259] width 88 height 9
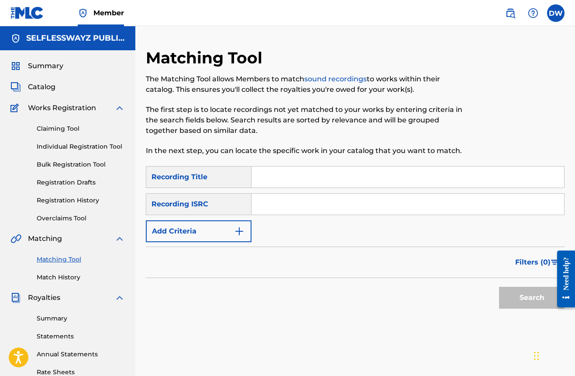
click at [261, 184] on input "Search Form" at bounding box center [408, 176] width 313 height 21
type input "black [PERSON_NAME]"
click at [532, 297] on button "Search" at bounding box center [532, 297] width 66 height 22
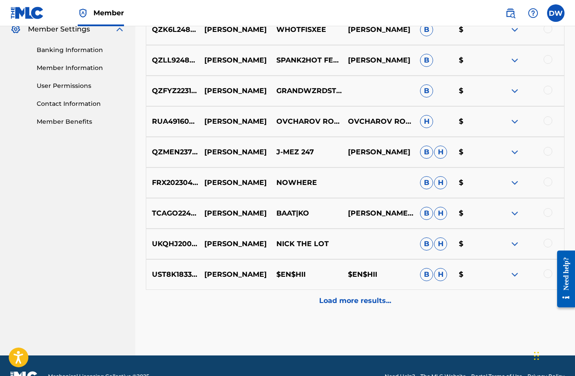
scroll to position [365, 0]
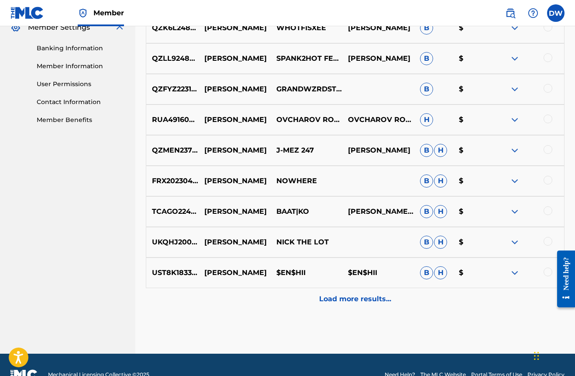
click at [352, 300] on p "Load more results..." at bounding box center [355, 298] width 72 height 10
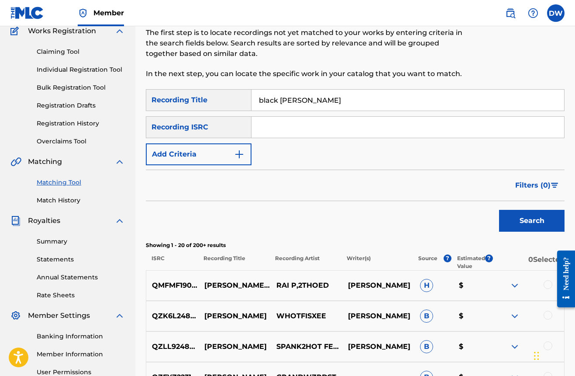
scroll to position [70, 0]
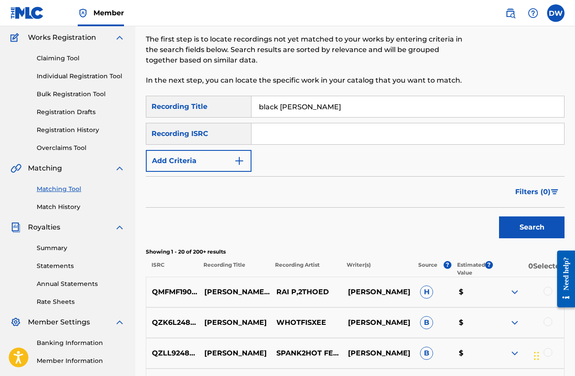
click at [302, 137] on input "Search Form" at bounding box center [408, 133] width 313 height 21
paste input "QZ-U9N-23-00073"
click at [302, 137] on input "QZ-U9N-23-00073" at bounding box center [408, 133] width 313 height 21
click at [292, 133] on input "QZ-U9N-2300073" at bounding box center [408, 133] width 313 height 21
click at [273, 133] on input "QZ-U9N2300073" at bounding box center [408, 133] width 313 height 21
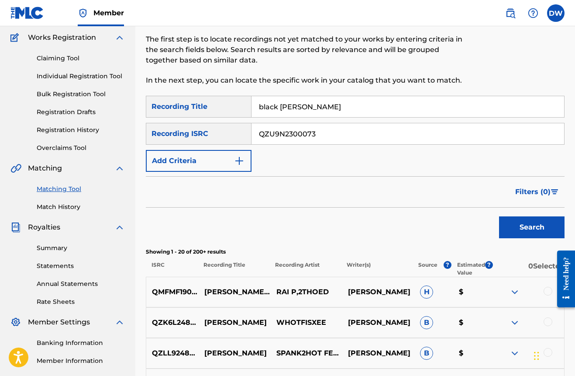
type input "QZU9N2300073"
click at [529, 224] on button "Search" at bounding box center [532, 227] width 66 height 22
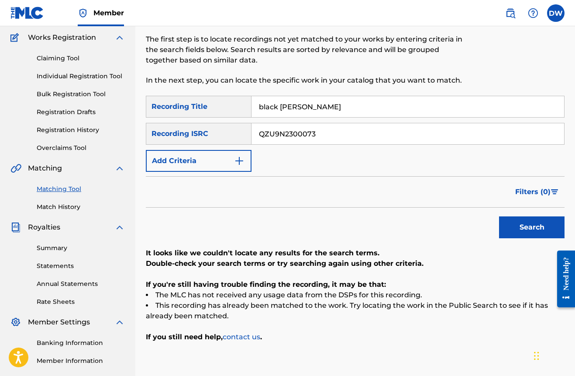
click at [245, 263] on p "Double-check your search terms or try searching again using other criteria." at bounding box center [355, 263] width 419 height 10
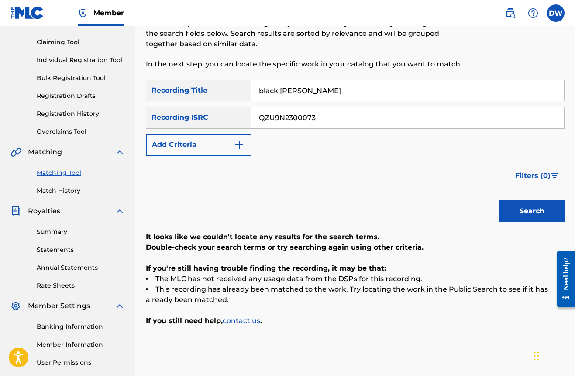
scroll to position [86, 0]
click at [72, 192] on link "Match History" at bounding box center [81, 190] width 88 height 9
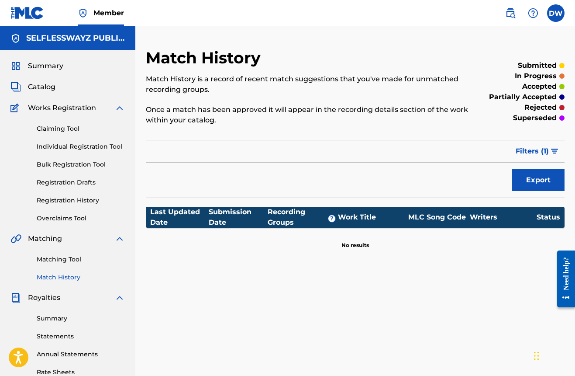
click at [72, 129] on link "Claiming Tool" at bounding box center [81, 128] width 88 height 9
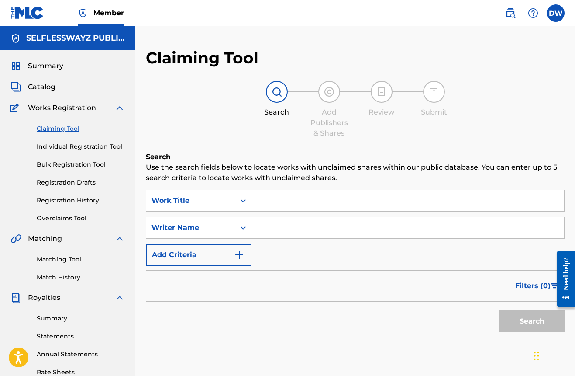
click at [76, 216] on link "Overclaims Tool" at bounding box center [81, 218] width 88 height 9
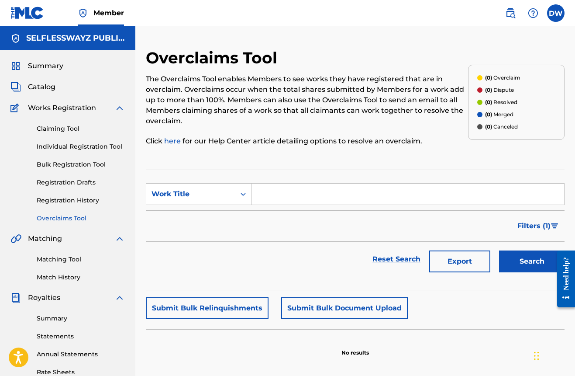
click at [66, 257] on link "Matching Tool" at bounding box center [81, 259] width 88 height 9
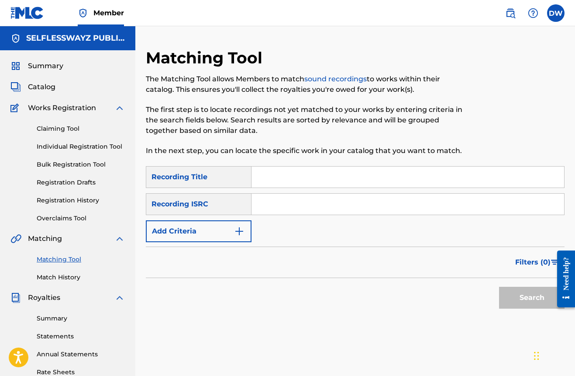
click at [302, 179] on input "Search Form" at bounding box center [408, 176] width 313 height 21
type input "black [PERSON_NAME]"
click at [532, 297] on button "Search" at bounding box center [532, 297] width 66 height 22
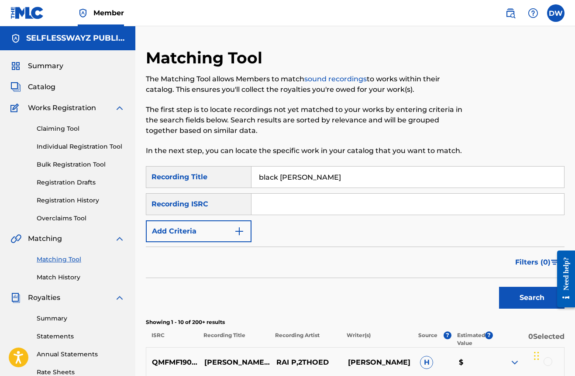
click at [319, 204] on input "Search Form" at bounding box center [408, 203] width 313 height 21
paste input "QZ-U9N-23-00073"
click at [300, 205] on input "QZ-U9N-23-00073" at bounding box center [408, 203] width 313 height 21
click at [290, 204] on input "QZ-U9N-2300073" at bounding box center [408, 203] width 313 height 21
click at [272, 204] on input "QZ-U9N2300073" at bounding box center [408, 203] width 313 height 21
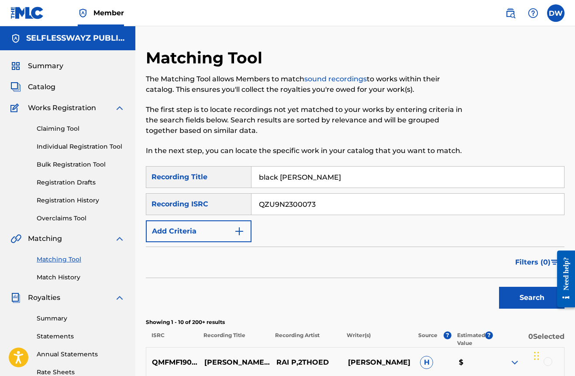
type input "QZU9N2300073"
click at [532, 297] on button "Search" at bounding box center [532, 297] width 66 height 22
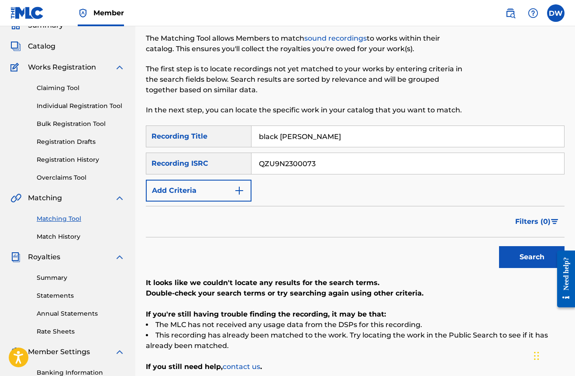
scroll to position [33, 0]
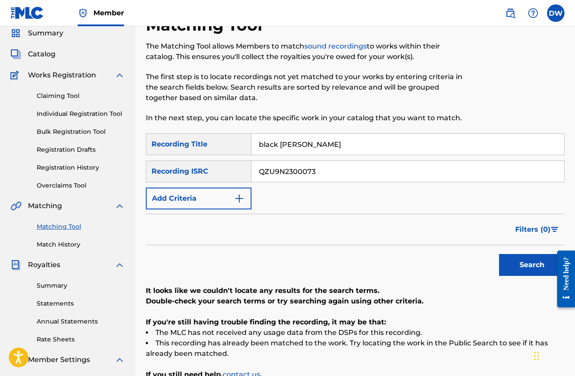
drag, startPoint x: 348, startPoint y: 148, endPoint x: 258, endPoint y: 145, distance: 90.5
click at [258, 145] on input "black [PERSON_NAME]" at bounding box center [408, 144] width 313 height 21
click at [532, 265] on button "Search" at bounding box center [532, 265] width 66 height 22
drag, startPoint x: 317, startPoint y: 173, endPoint x: 246, endPoint y: 172, distance: 71.2
click at [246, 172] on div "SearchWithCriteria6b961e84-2cd9-45a8-bff6-c3577f89cd80 Recording ISRC QZU9N2300…" at bounding box center [355, 171] width 419 height 22
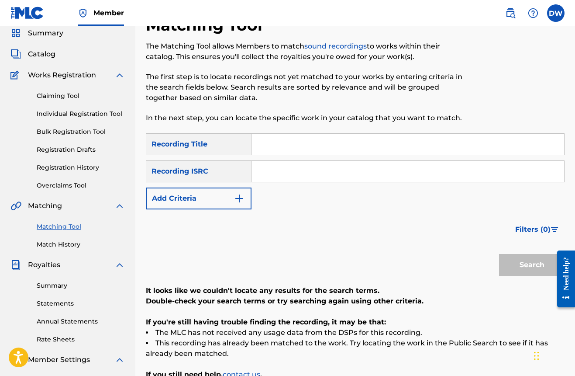
click at [203, 173] on div "Recording ISRC" at bounding box center [199, 171] width 106 height 22
click at [201, 169] on div "Recording ISRC" at bounding box center [199, 171] width 106 height 22
click at [241, 197] on img "Search Form" at bounding box center [239, 198] width 10 height 10
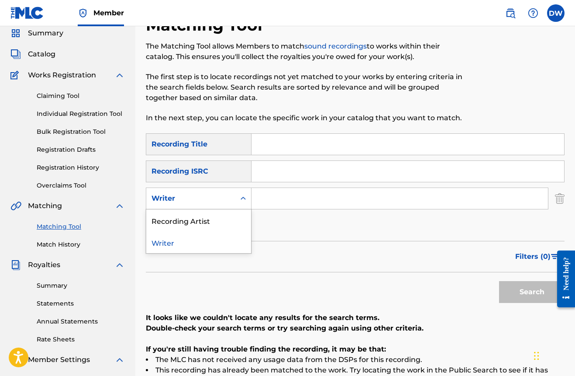
click at [237, 197] on div "Search Form" at bounding box center [243, 198] width 16 height 16
click at [214, 226] on div "Recording Artist" at bounding box center [198, 220] width 105 height 22
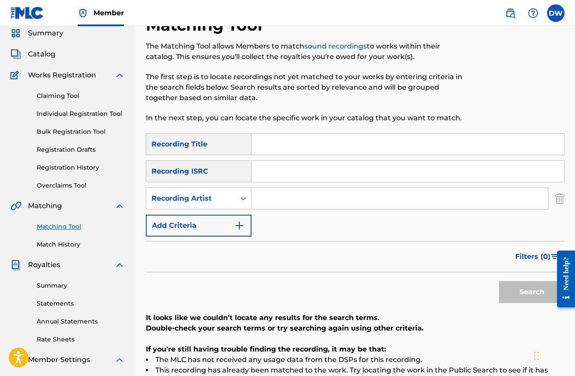
click at [275, 198] on input "Search Form" at bounding box center [400, 198] width 297 height 21
type input "Selflesswayz"
click at [532, 292] on button "Search" at bounding box center [532, 292] width 66 height 22
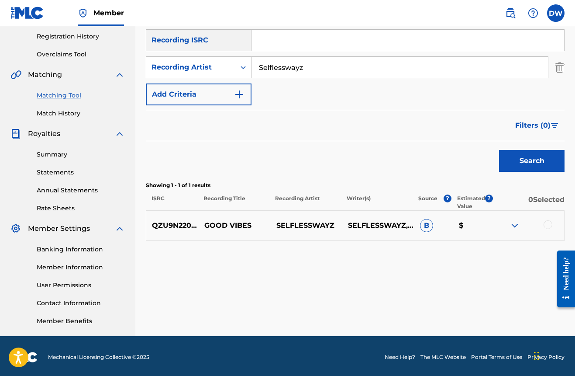
scroll to position [164, 0]
click at [509, 224] on div at bounding box center [528, 225] width 72 height 10
click at [515, 224] on img at bounding box center [515, 225] width 10 height 10
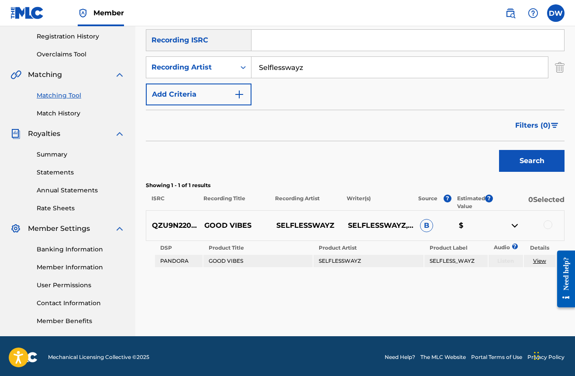
click at [540, 258] on link "View" at bounding box center [539, 260] width 13 height 7
click at [480, 310] on div "Matching Tool The Matching Tool allows Members to match sound recordings to wor…" at bounding box center [355, 110] width 419 height 452
click at [426, 226] on span "B" at bounding box center [426, 225] width 13 height 13
click at [448, 171] on div "Search" at bounding box center [355, 158] width 419 height 35
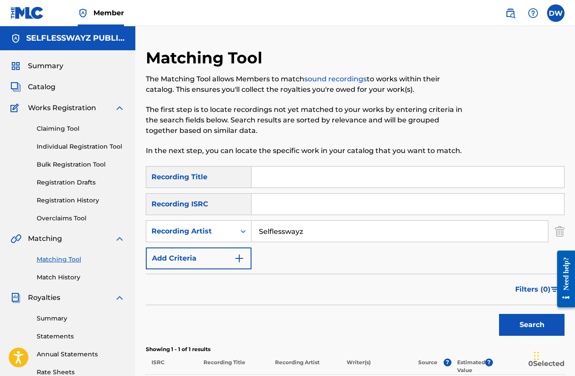
scroll to position [0, 0]
click at [57, 128] on link "Claiming Tool" at bounding box center [81, 128] width 88 height 9
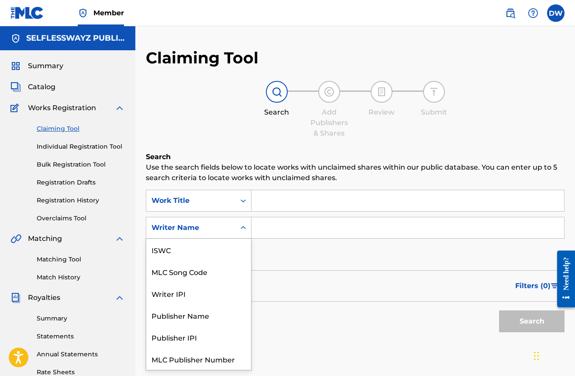
click at [249, 226] on div "Search Form" at bounding box center [243, 228] width 16 height 16
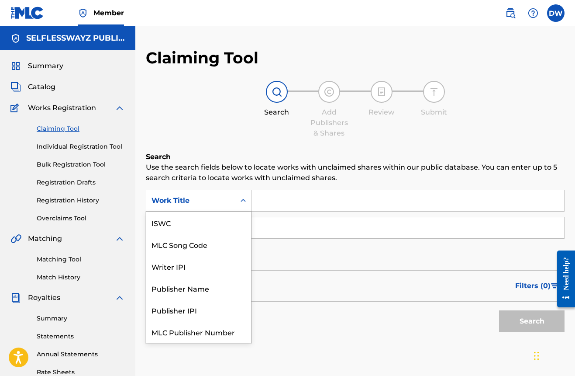
click at [221, 210] on div "Work Title" at bounding box center [199, 201] width 106 height 22
click at [231, 184] on div "Search Use the search fields below to locate works with unclaimed shares within…" at bounding box center [355, 266] width 419 height 228
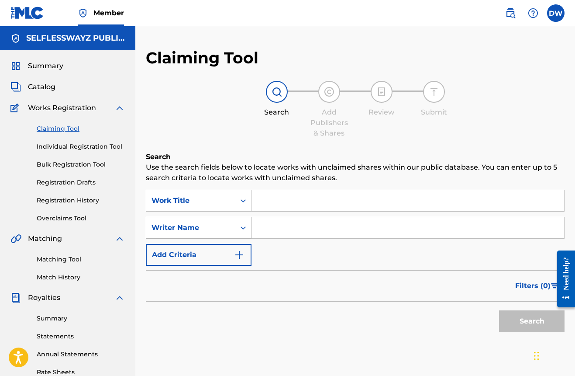
click at [243, 221] on div "Search Form" at bounding box center [243, 228] width 16 height 16
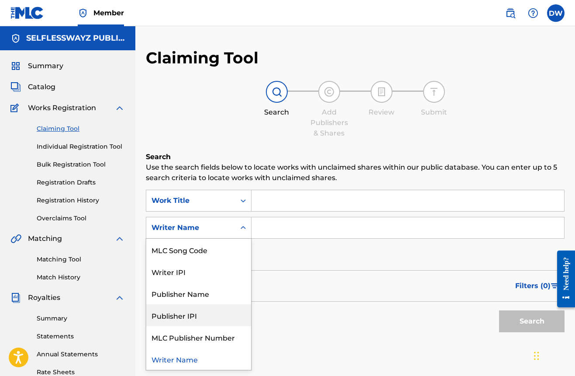
click at [195, 316] on div "Publisher IPI" at bounding box center [198, 315] width 105 height 22
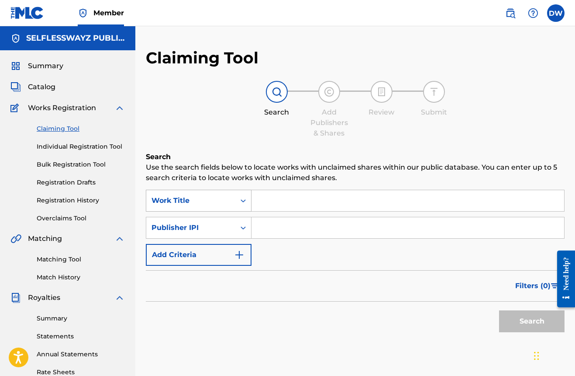
click at [243, 198] on icon "Search Form" at bounding box center [243, 200] width 9 height 9
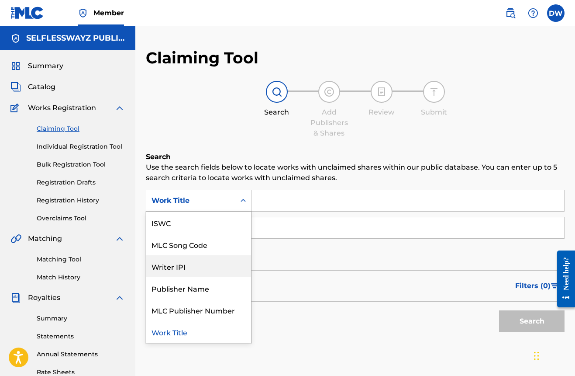
click at [193, 267] on div "Writer IPI" at bounding box center [198, 266] width 105 height 22
